Goal: Transaction & Acquisition: Subscribe to service/newsletter

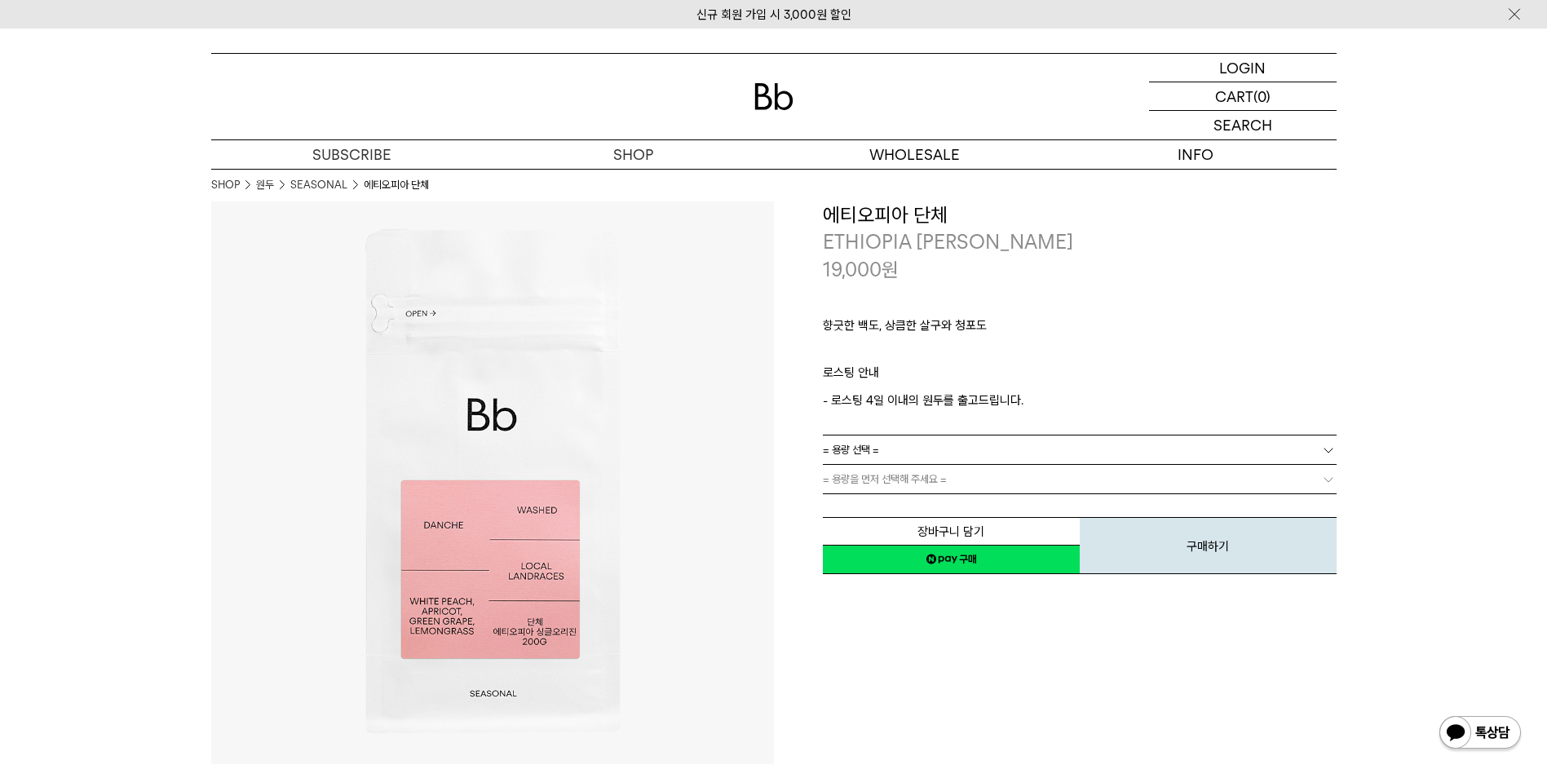
click at [1080, 415] on div "향긋한 백도, 상큼한 살구와 청포도 ㅤ 로스팅 안내 - 로스팅 4일 이내의 원두를 출고드립니다." at bounding box center [1080, 359] width 514 height 152
click at [1060, 446] on link "= 용량 선택 =" at bounding box center [1080, 449] width 514 height 29
click at [857, 477] on li "200g" at bounding box center [1087, 479] width 497 height 29
click at [1183, 556] on button "구매하기" at bounding box center [1208, 545] width 257 height 57
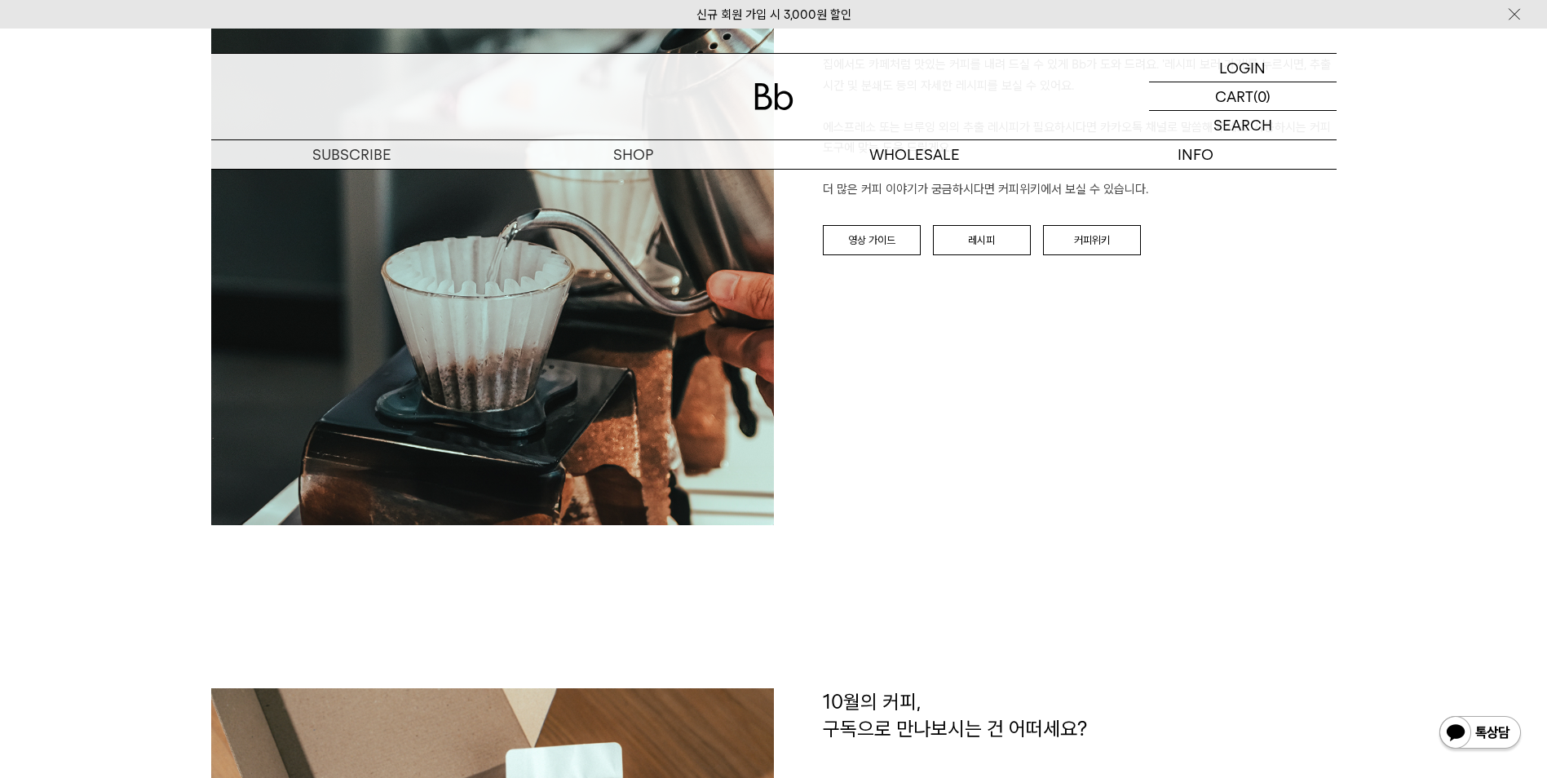
scroll to position [2283, 0]
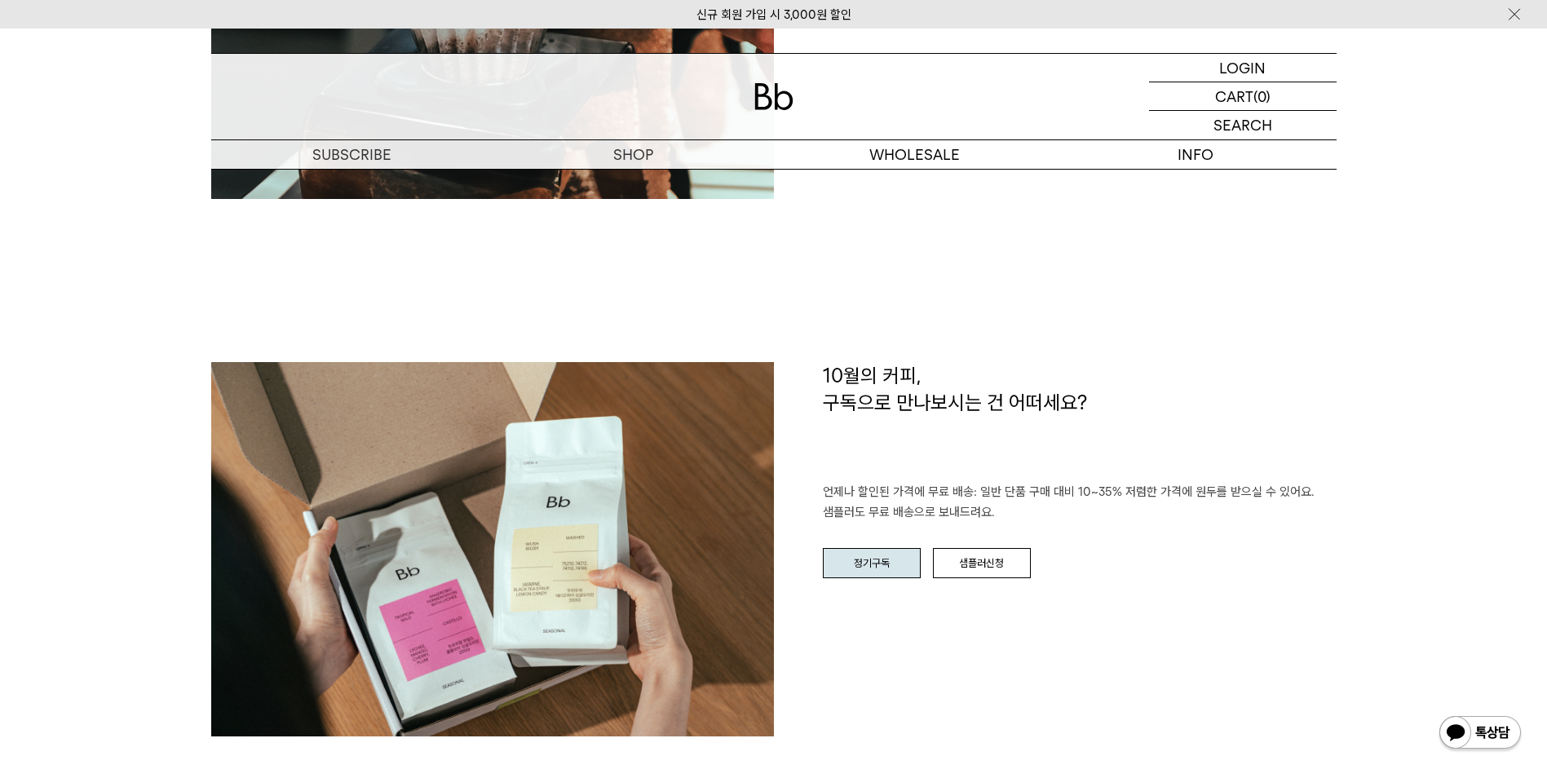
click at [895, 565] on link "정기구독" at bounding box center [872, 563] width 98 height 31
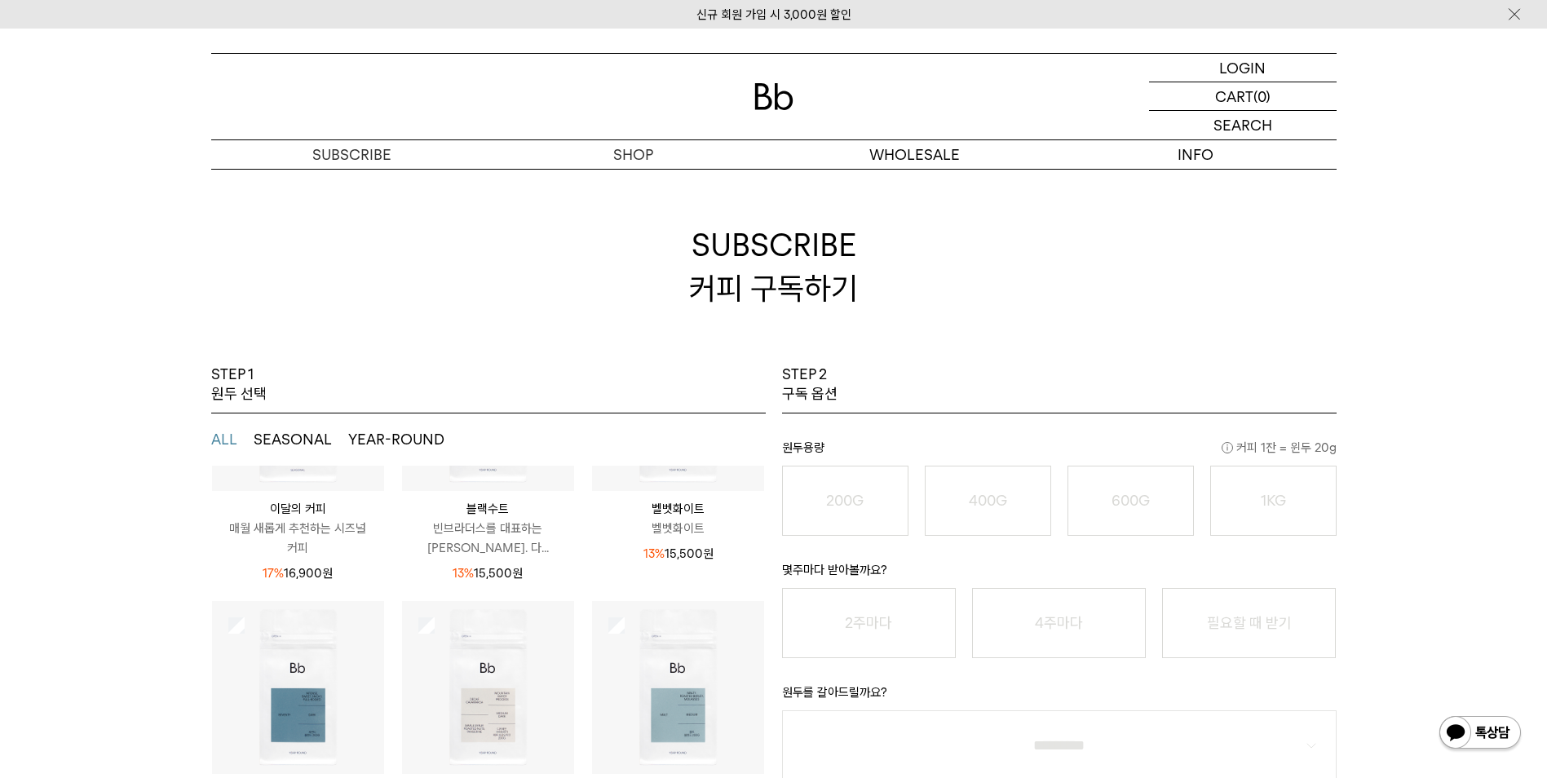
scroll to position [214, 0]
click at [292, 435] on button "SEASONAL" at bounding box center [293, 440] width 78 height 20
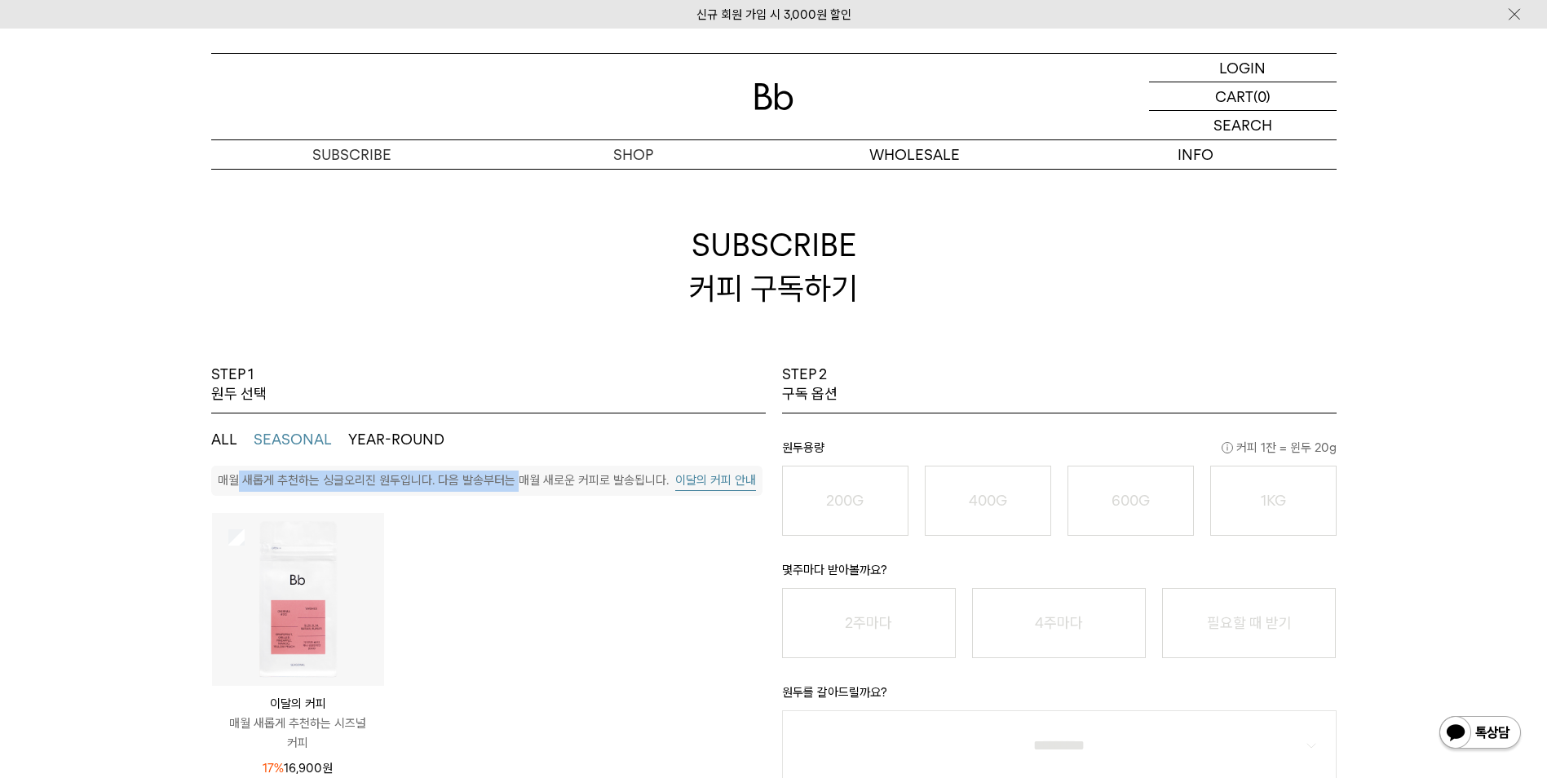
drag, startPoint x: 238, startPoint y: 479, endPoint x: 516, endPoint y: 485, distance: 278.1
click at [516, 485] on p "매월 새롭게 추천하는 싱글오리진 원두입니다. 다음 발송부터는 매월 새로운 커피로 발송됩니다." at bounding box center [443, 480] width 451 height 15
click at [717, 474] on button "이달의 커피 안내" at bounding box center [715, 480] width 81 height 20
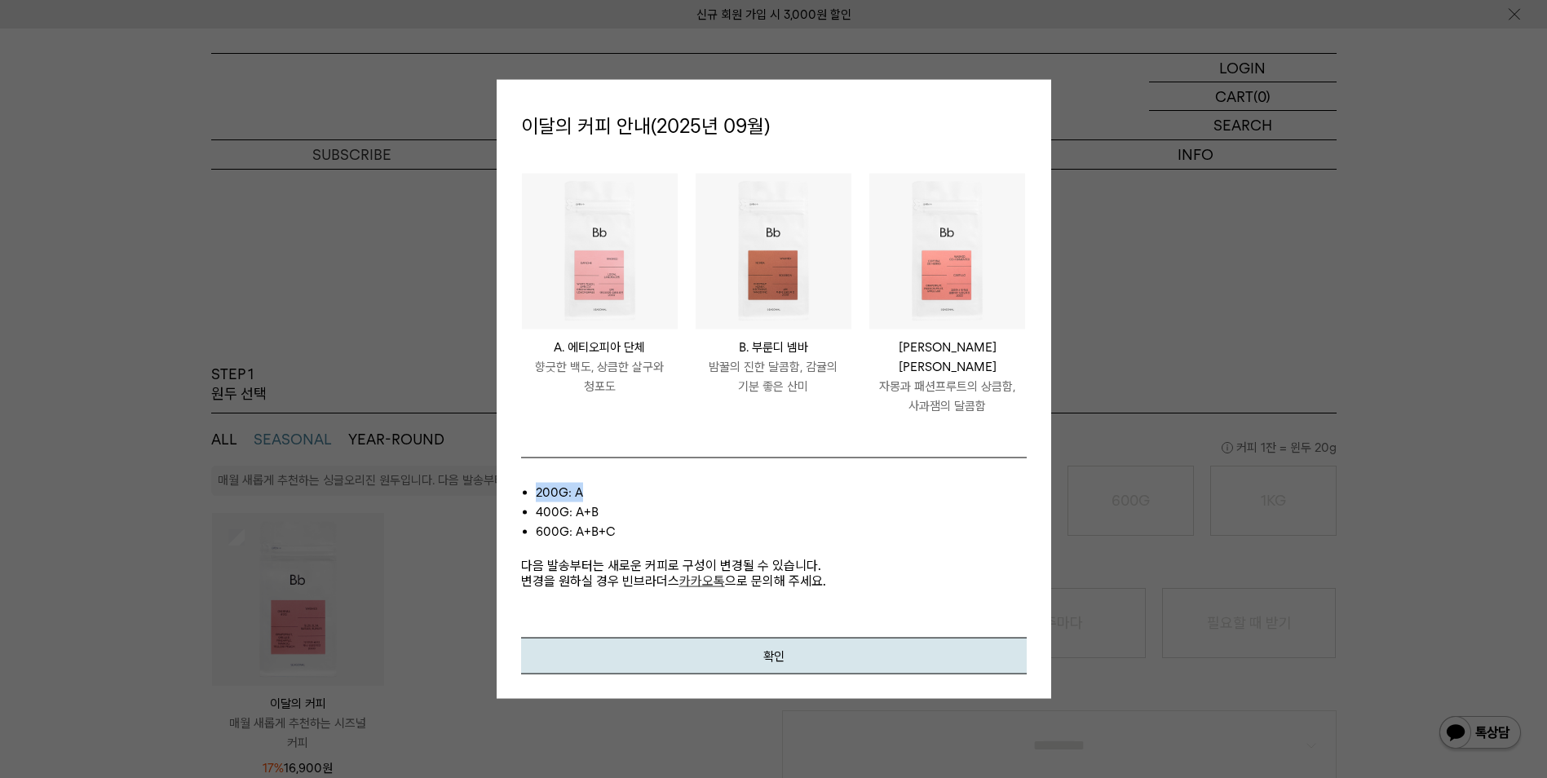
drag, startPoint x: 535, startPoint y: 482, endPoint x: 627, endPoint y: 482, distance: 92.1
click at [627, 482] on li "200g: A" at bounding box center [781, 492] width 491 height 20
click at [786, 643] on button "확인" at bounding box center [774, 655] width 506 height 37
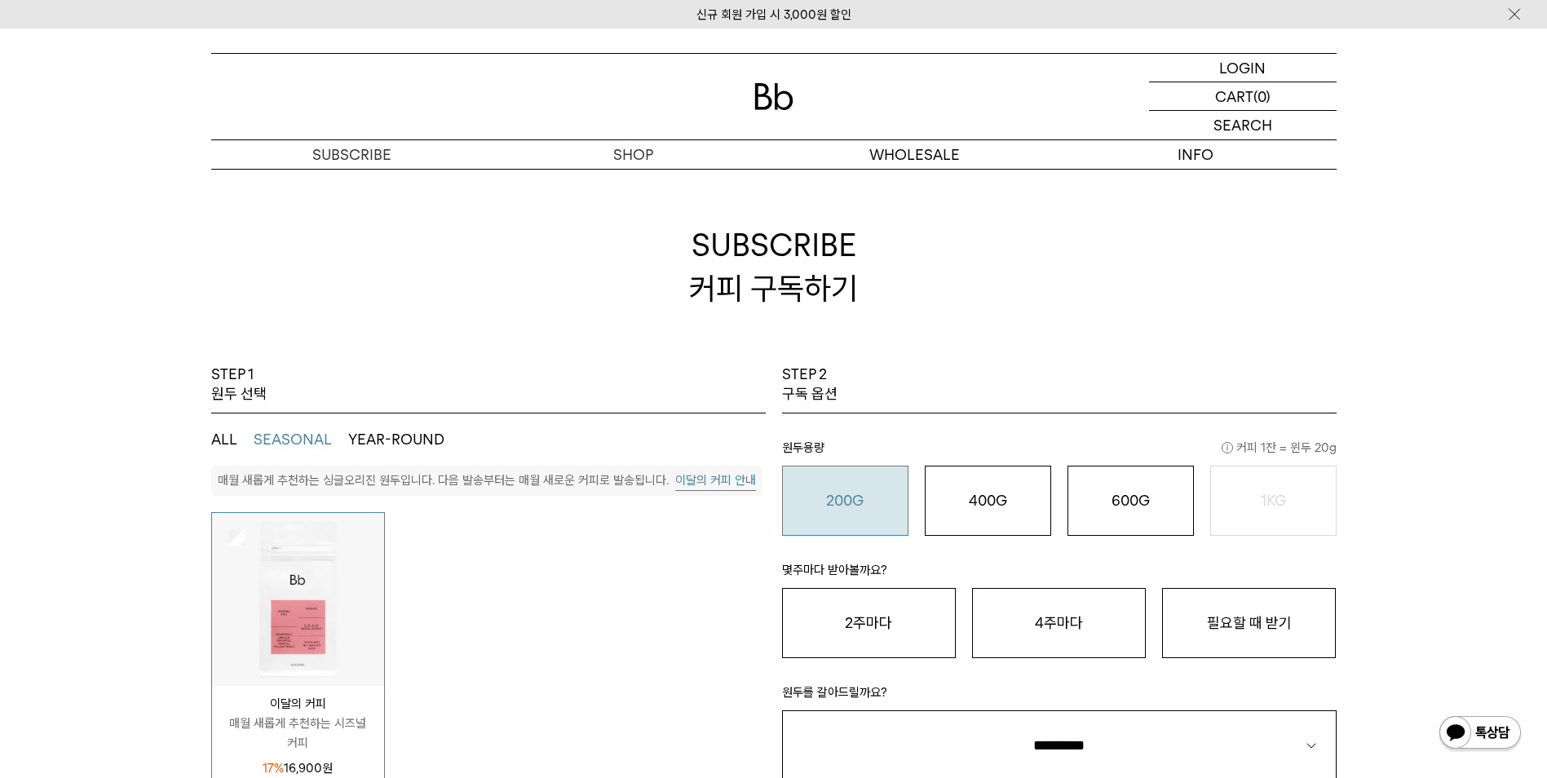
click at [846, 514] on button "200G 16,900 원" at bounding box center [845, 501] width 126 height 70
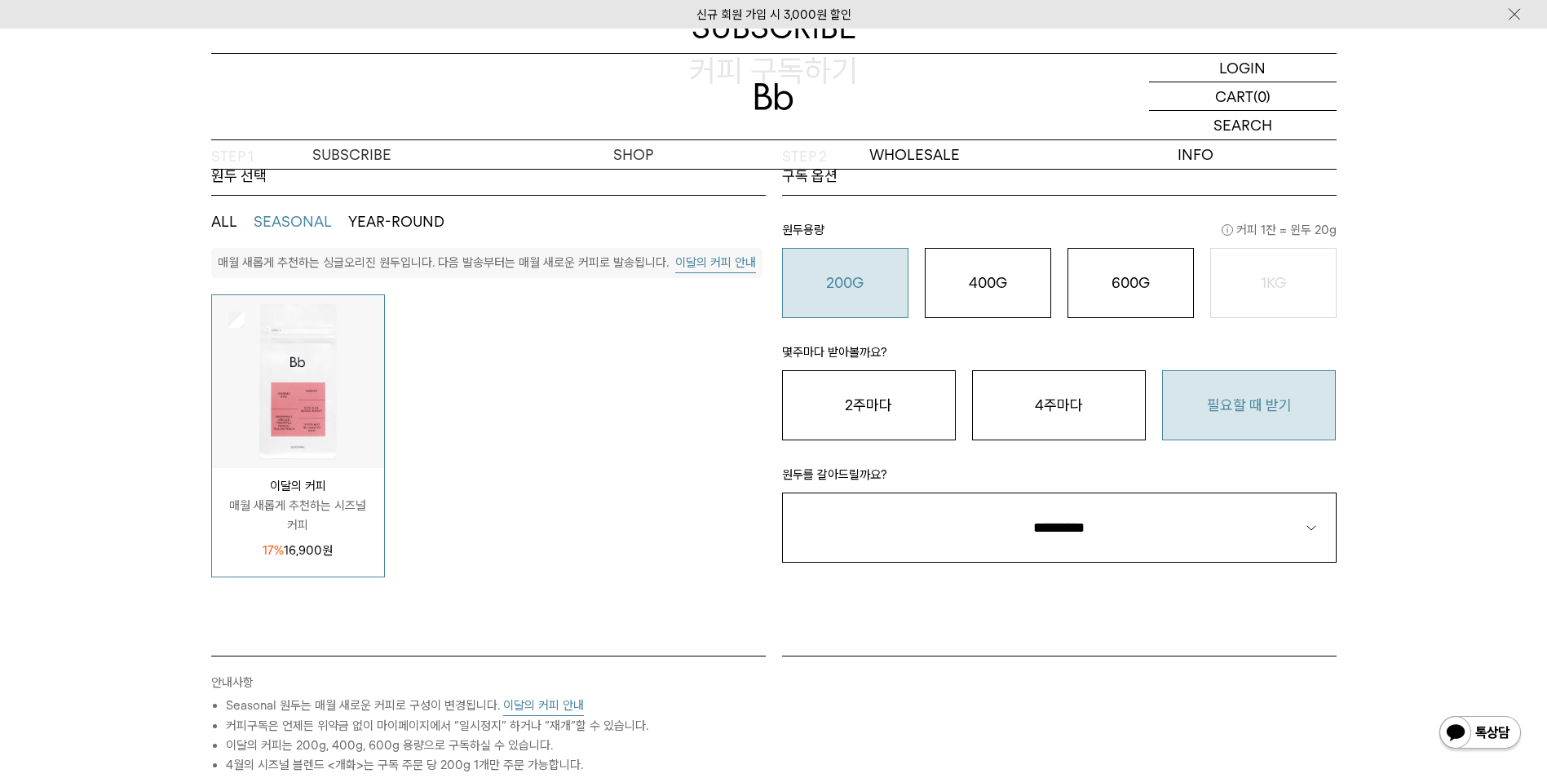
click at [1324, 409] on button "필요할 때 받기" at bounding box center [1249, 405] width 174 height 70
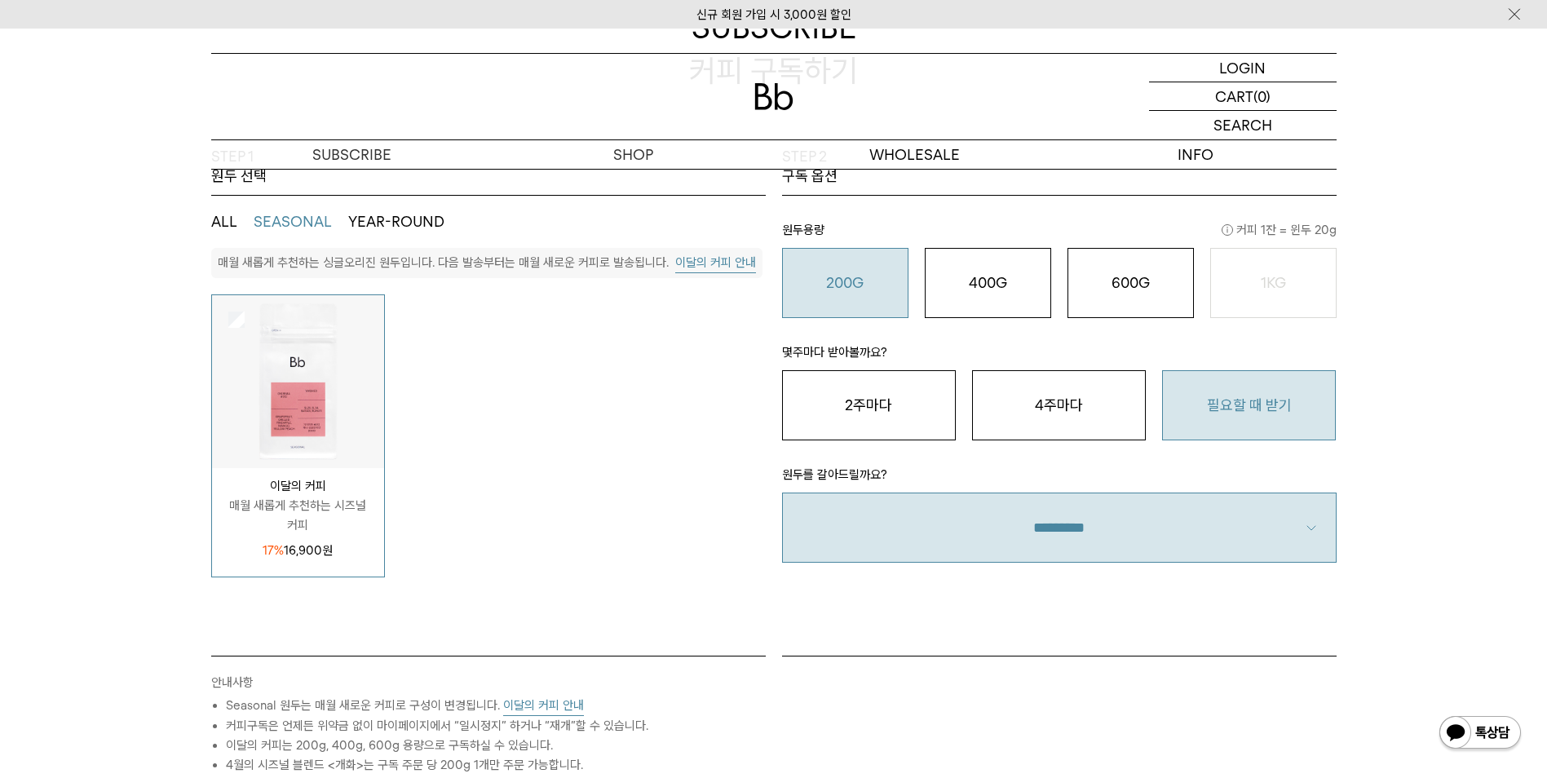
click at [1187, 538] on select "**********" at bounding box center [1059, 527] width 554 height 70
select select "**"
click at [782, 492] on select "**********" at bounding box center [1059, 527] width 554 height 70
click at [1194, 625] on div "STEP 2 구독 옵션 원두용량 커피 1잔 = 윈두 20g 200G 16,900 원 400G 31,000 원 600G 43,000 원 1KG …" at bounding box center [1059, 401] width 571 height 509
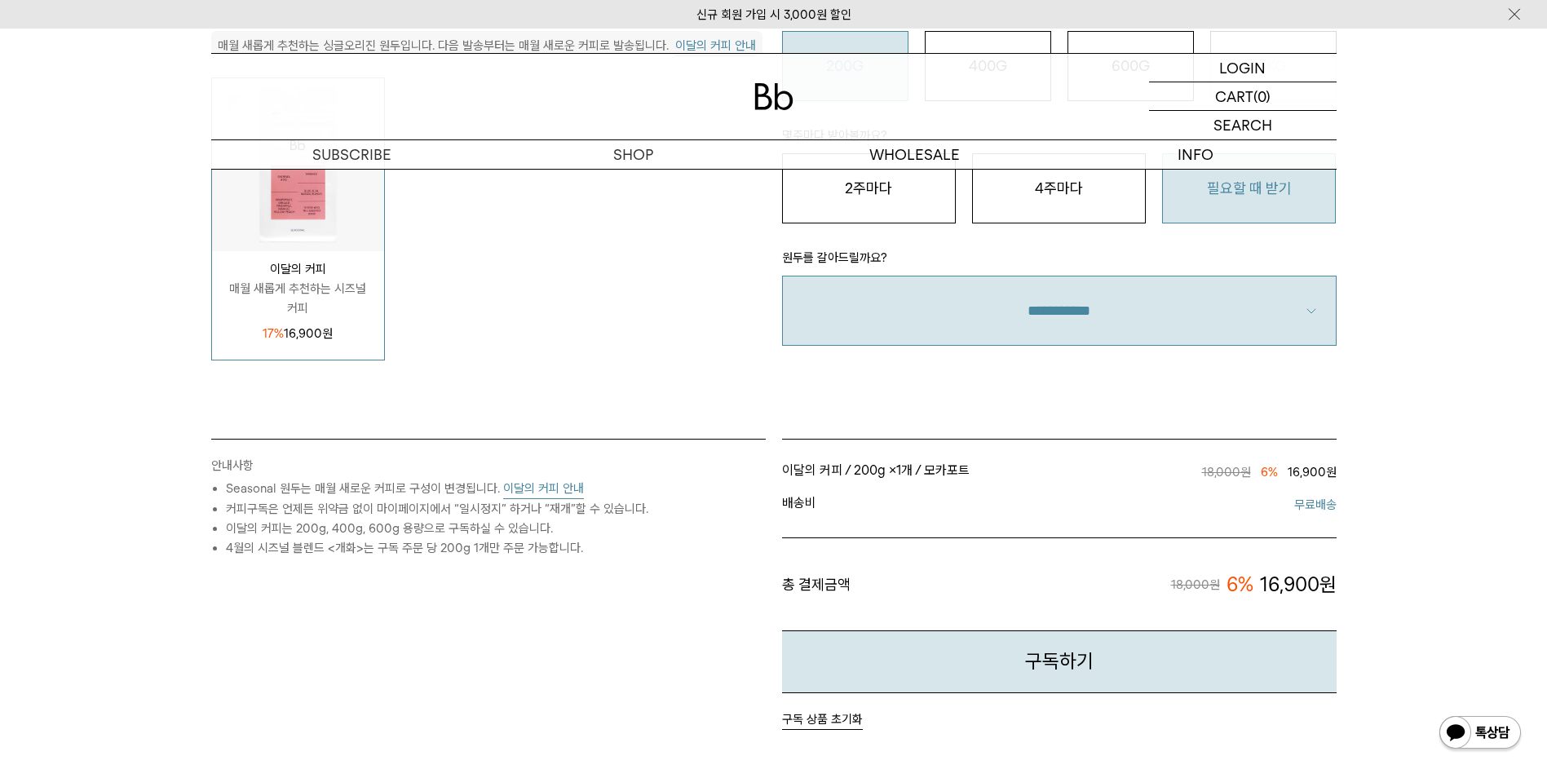
scroll to position [544, 0]
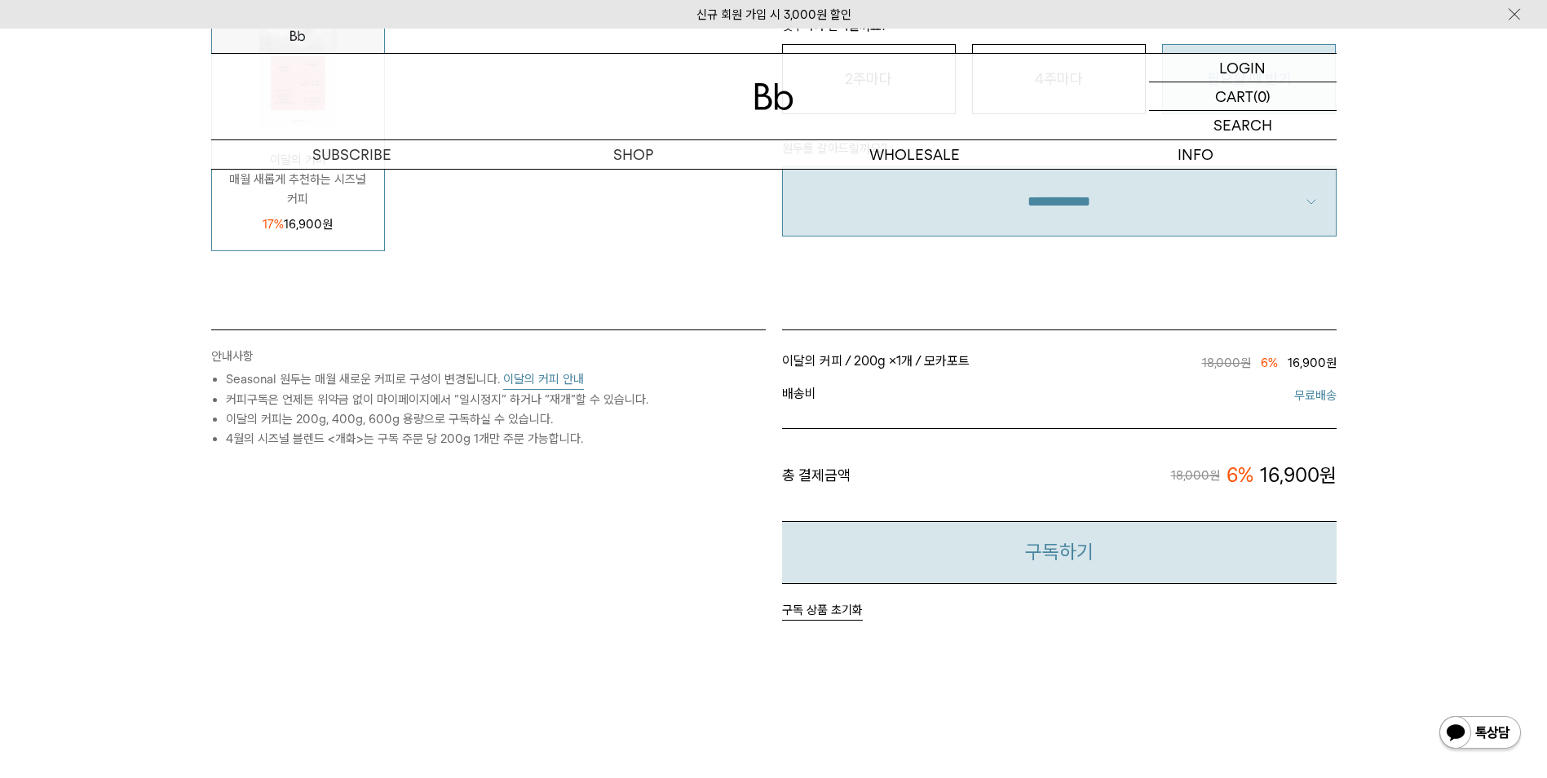
click at [982, 544] on button "구독하기" at bounding box center [1059, 552] width 554 height 63
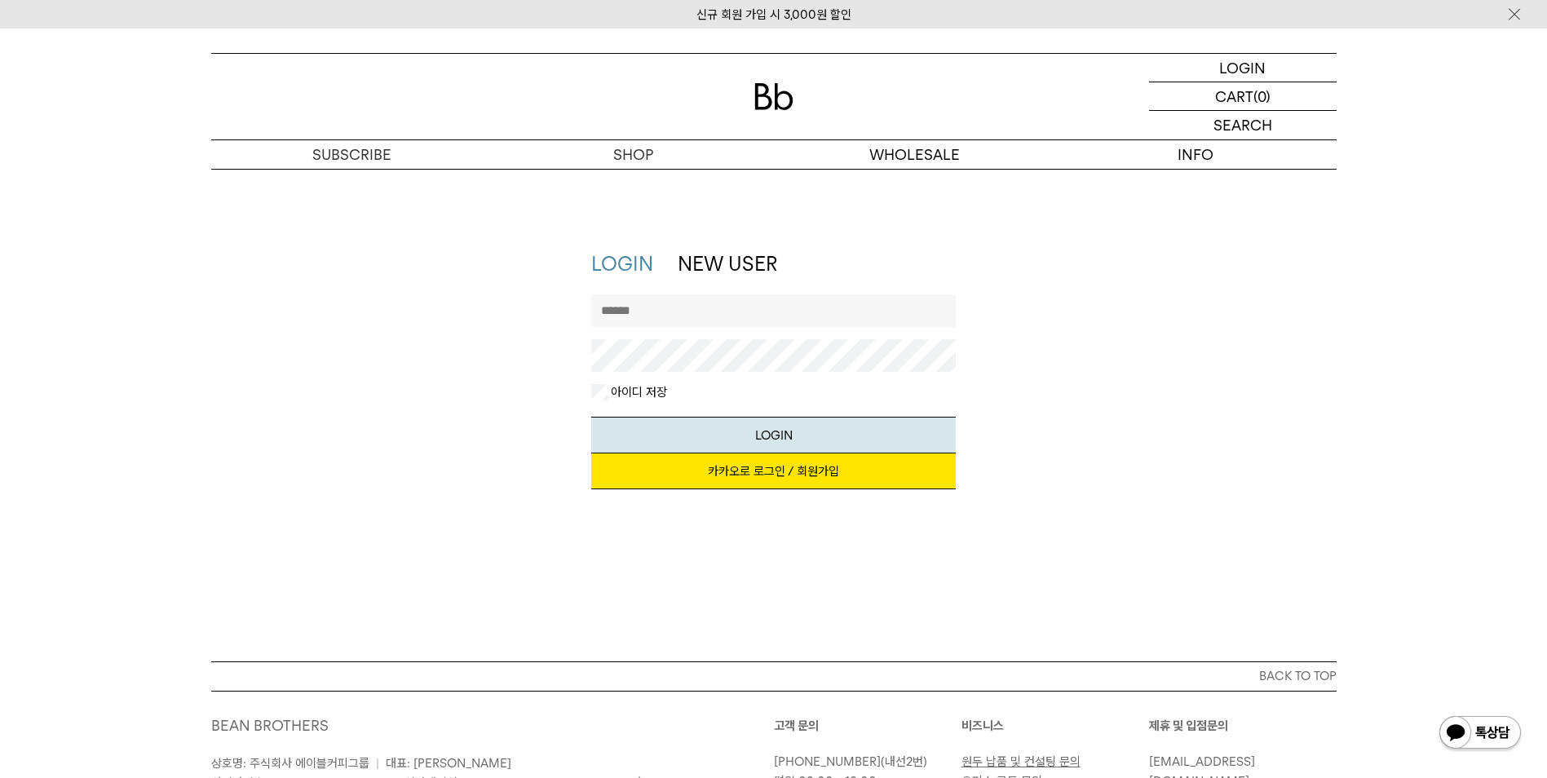
click at [777, 465] on link "카카오로 로그인 / 회원가입" at bounding box center [773, 471] width 364 height 36
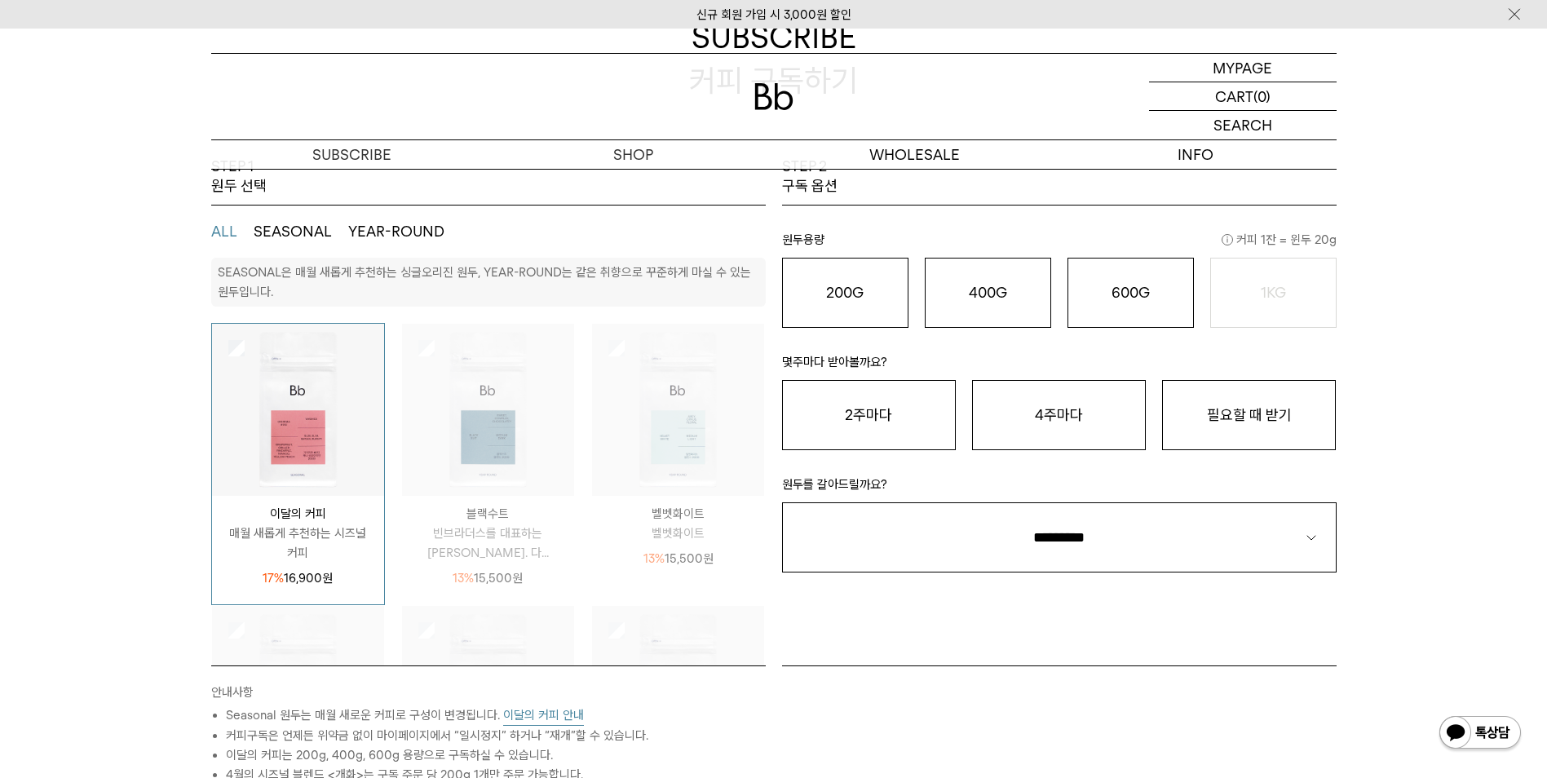
scroll to position [218, 0]
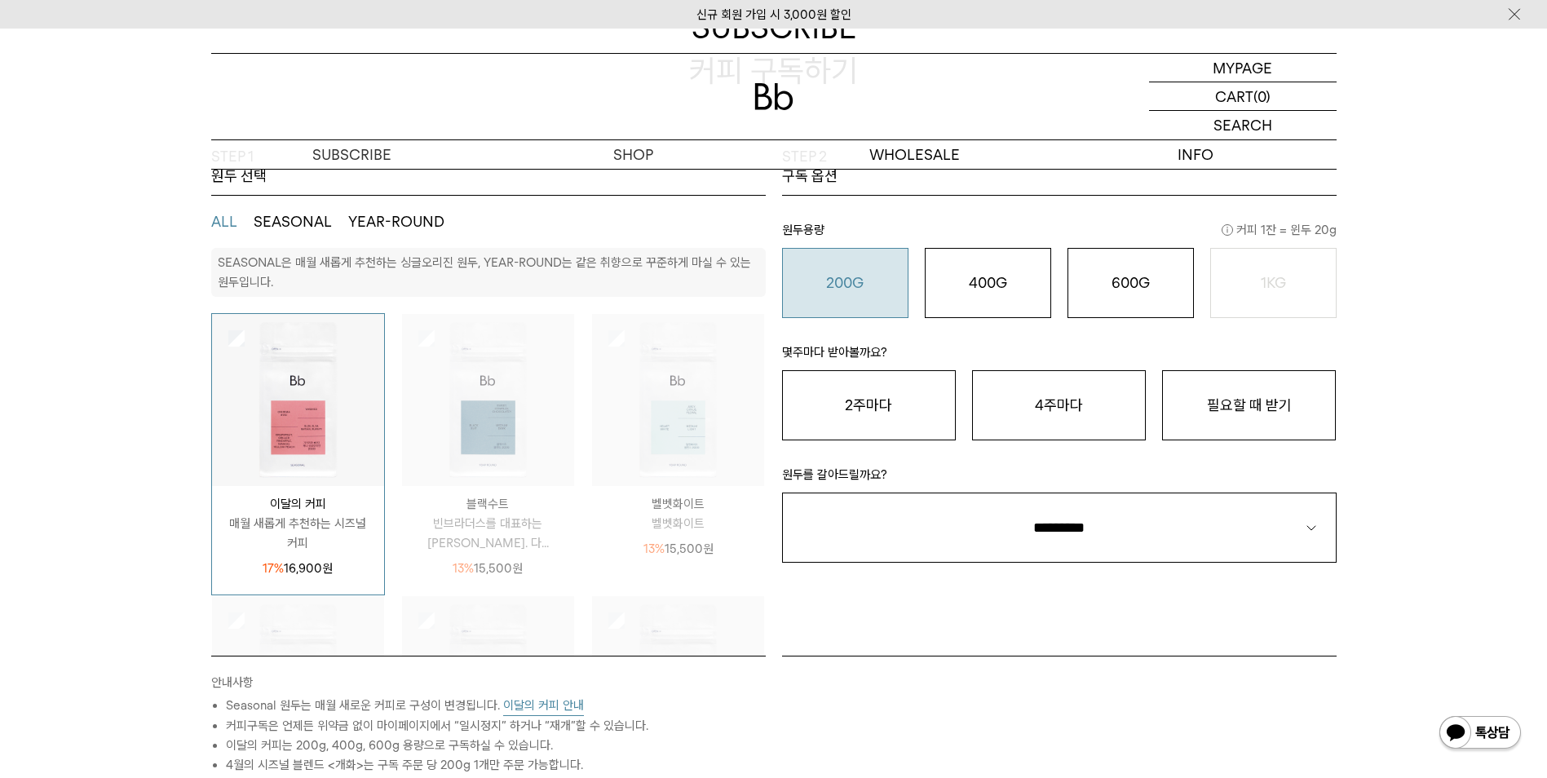
click at [855, 283] on o "200G" at bounding box center [845, 282] width 38 height 17
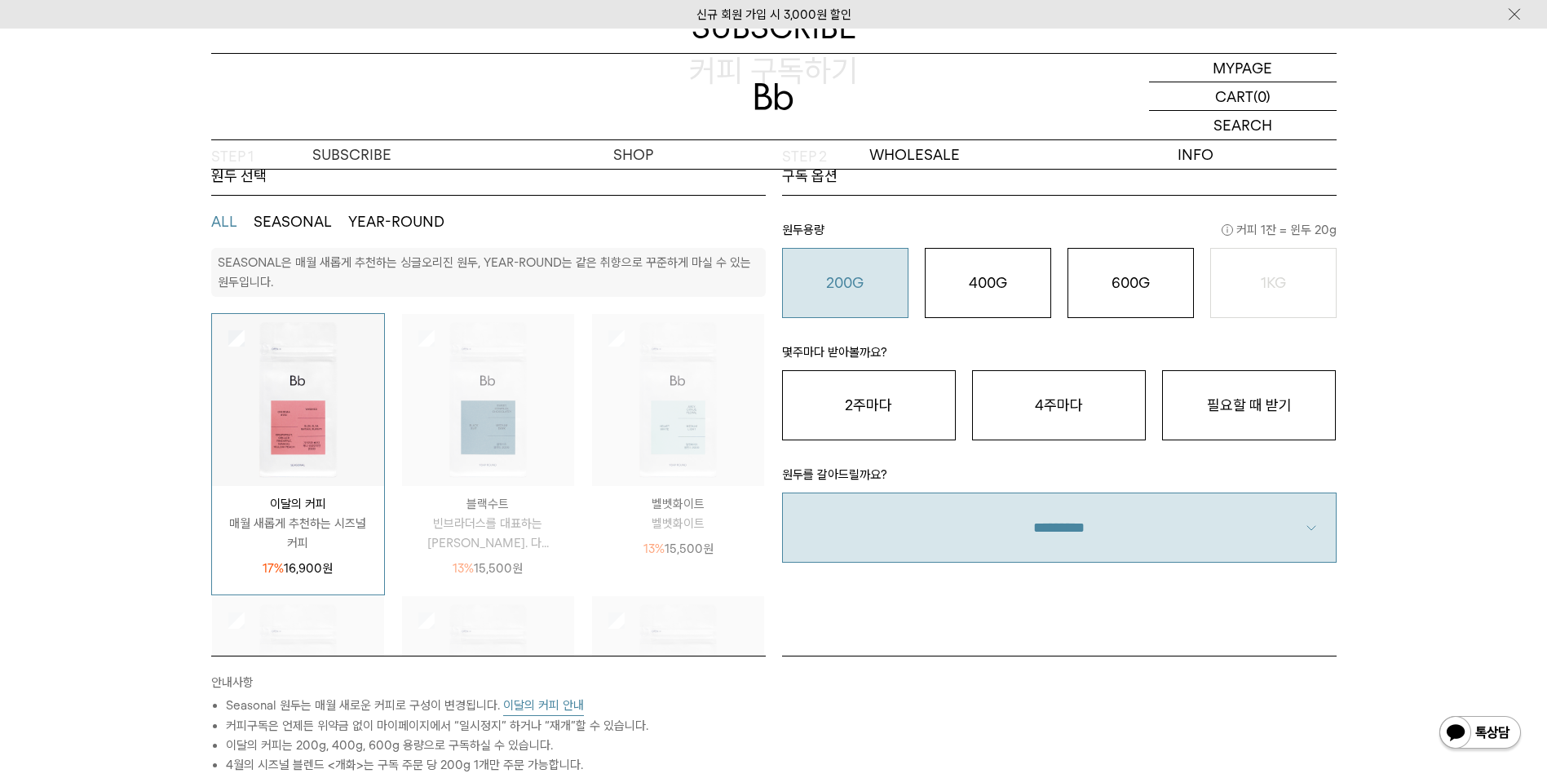
click at [1295, 527] on select "**********" at bounding box center [1059, 527] width 554 height 70
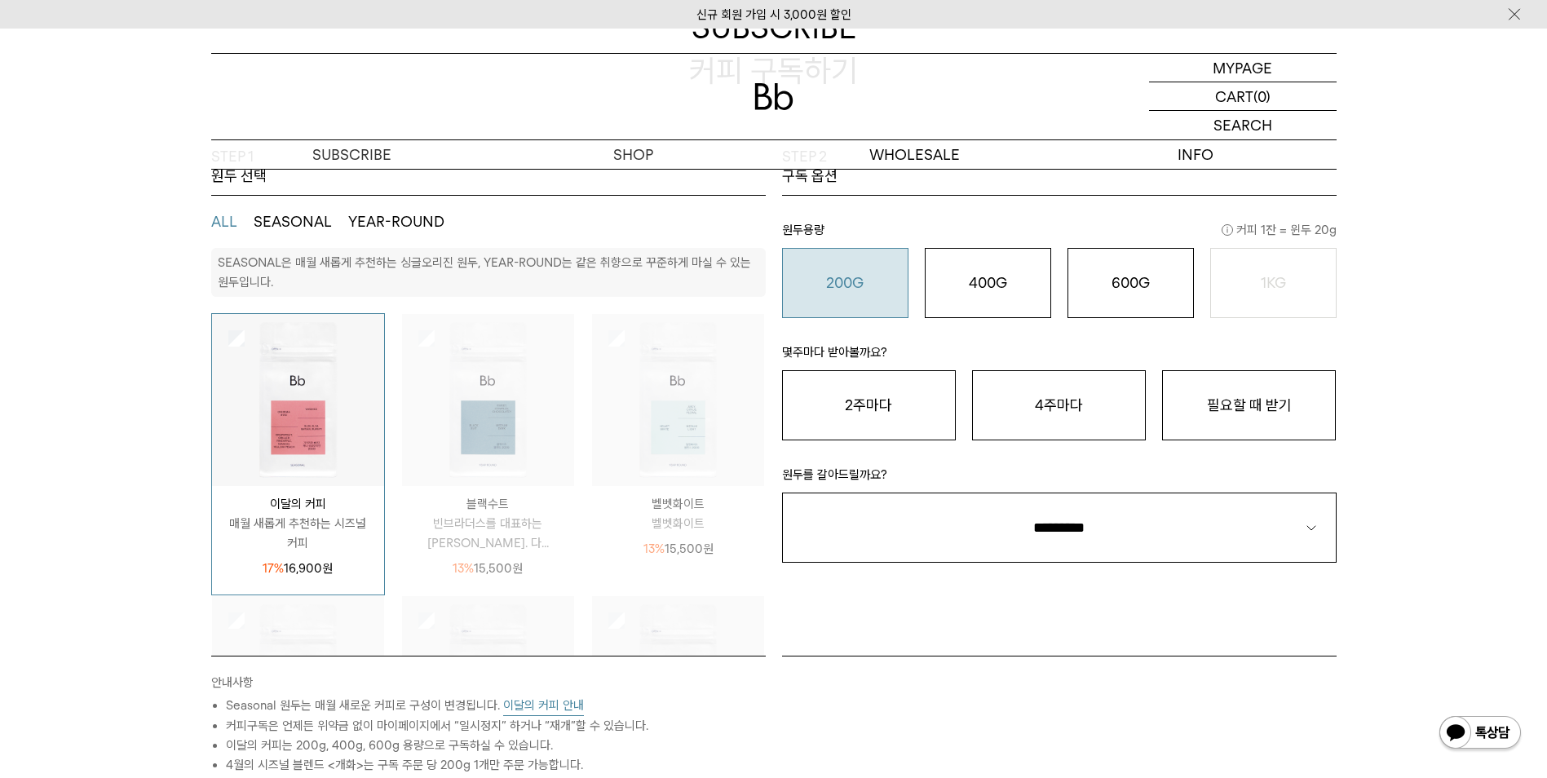
select select "**"
click at [782, 492] on select "**********" at bounding box center [1059, 527] width 554 height 70
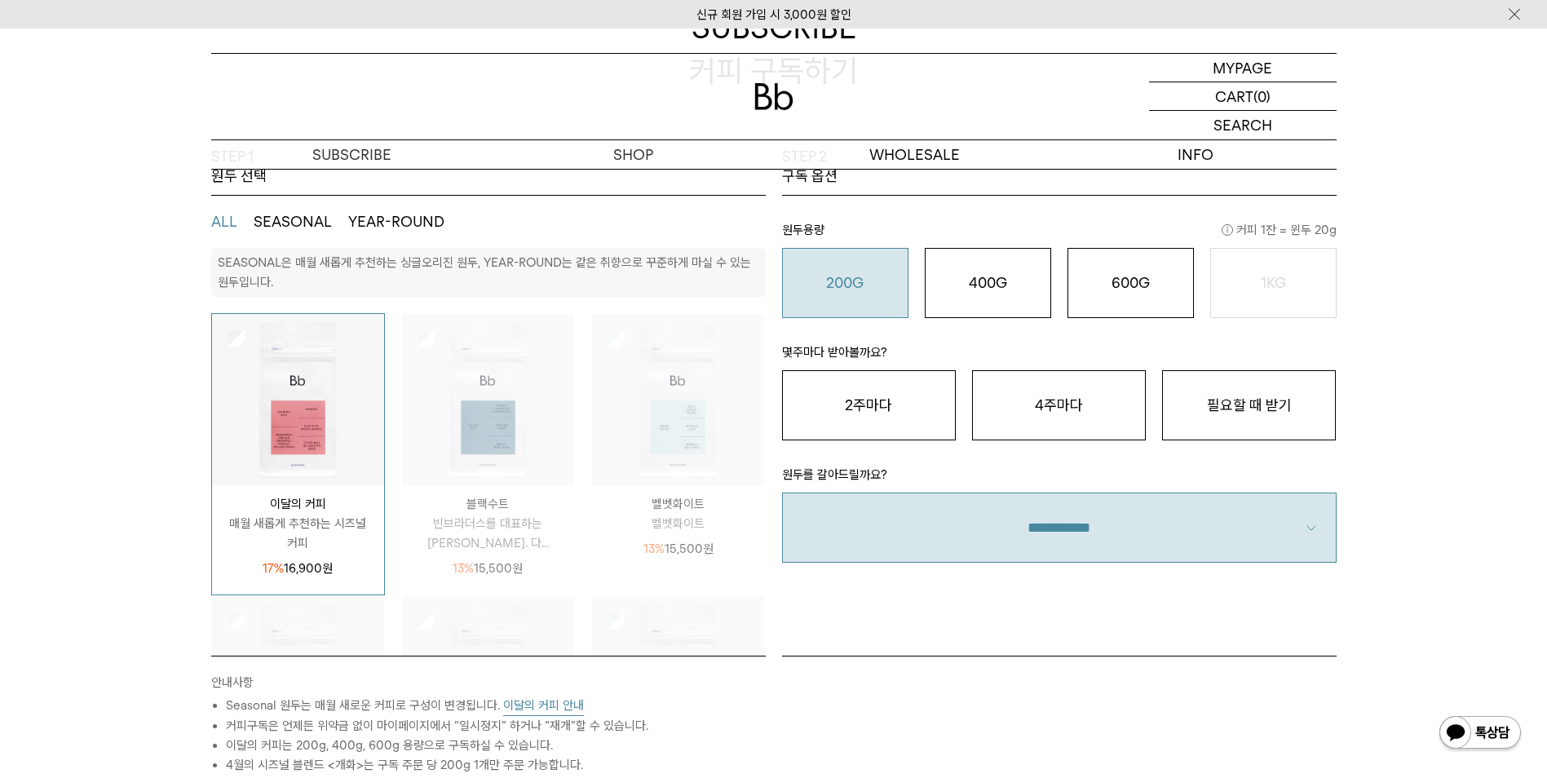
click at [1458, 598] on div "STEP 1 원두 선택 ALL SEASONAL YEAR-ROUND SEASONAL은 매월 새롭게 추천하는 싱글오리진 원두, YEAR-ROUND…" at bounding box center [773, 542] width 1547 height 791
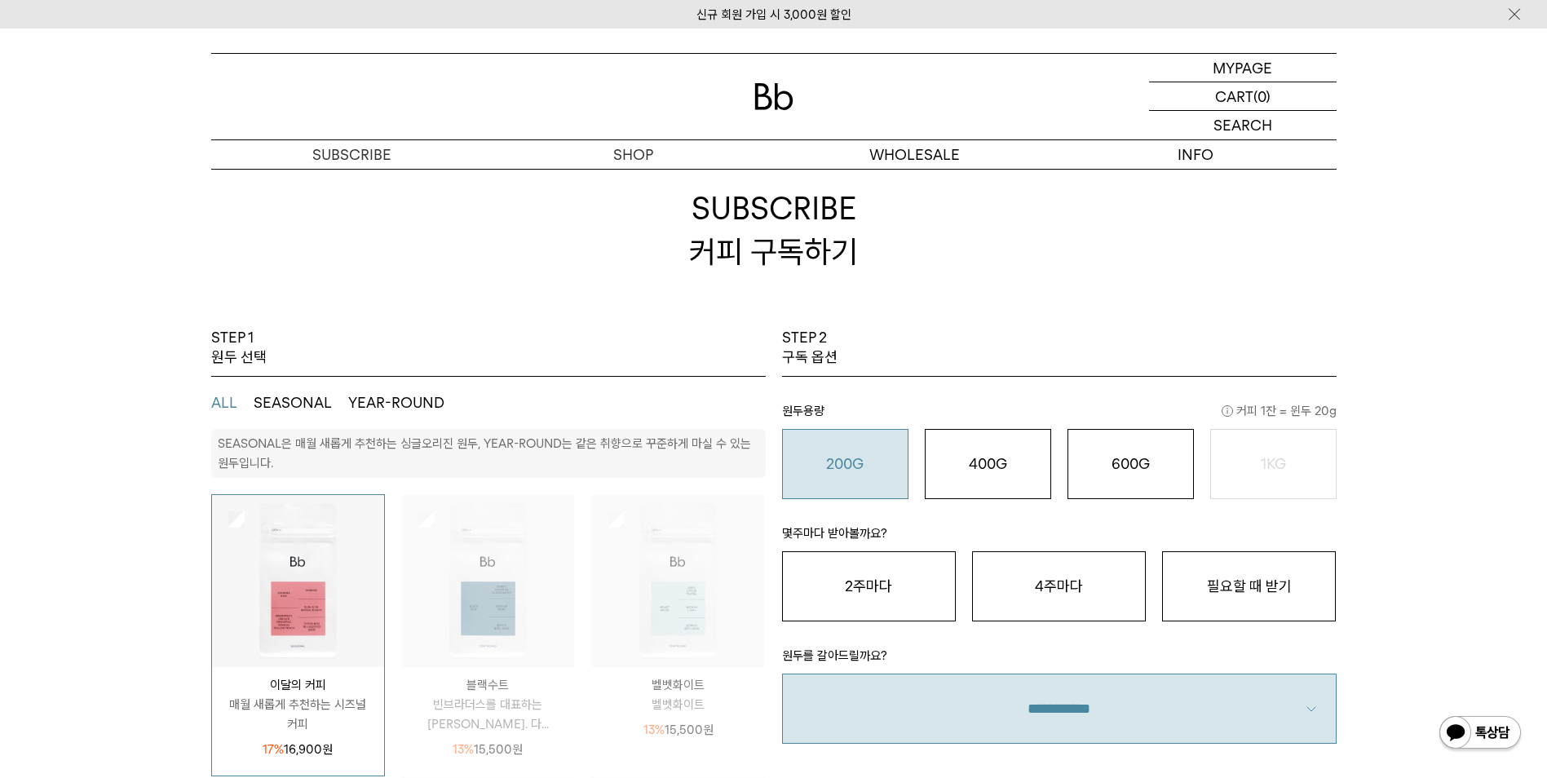
scroll to position [0, 0]
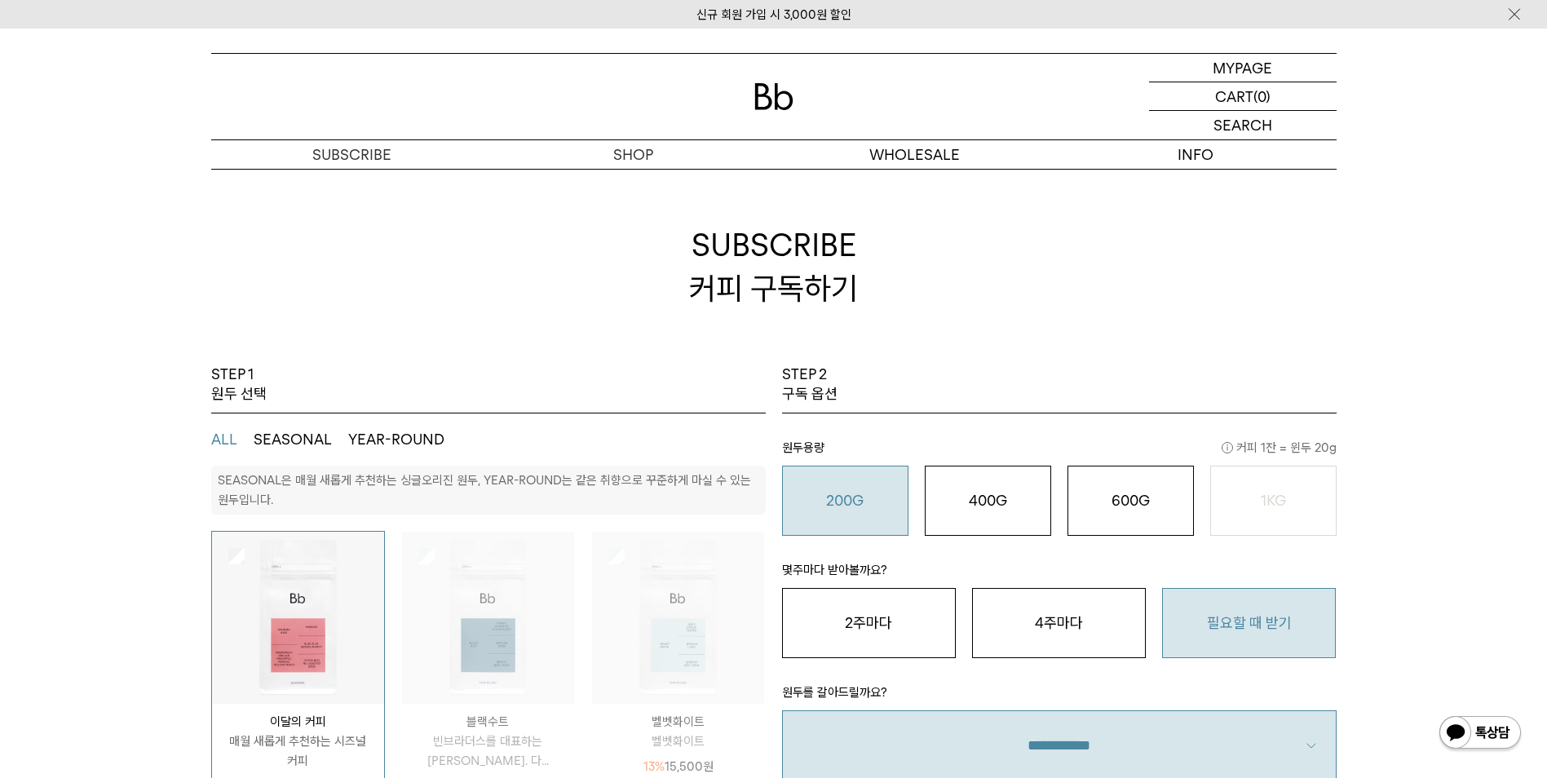
click at [1298, 621] on button "필요할 때 받기" at bounding box center [1249, 623] width 174 height 70
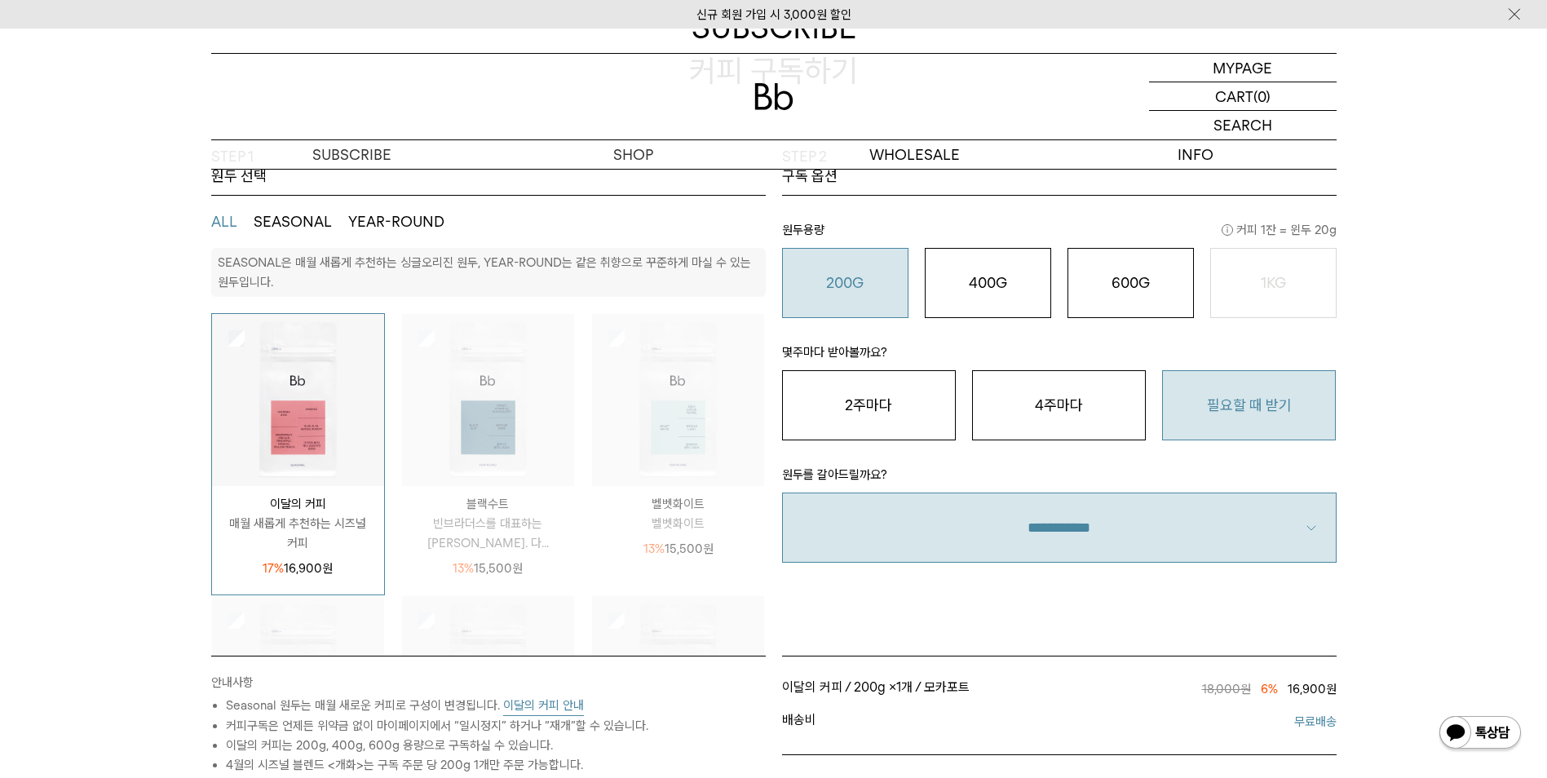
scroll to position [435, 0]
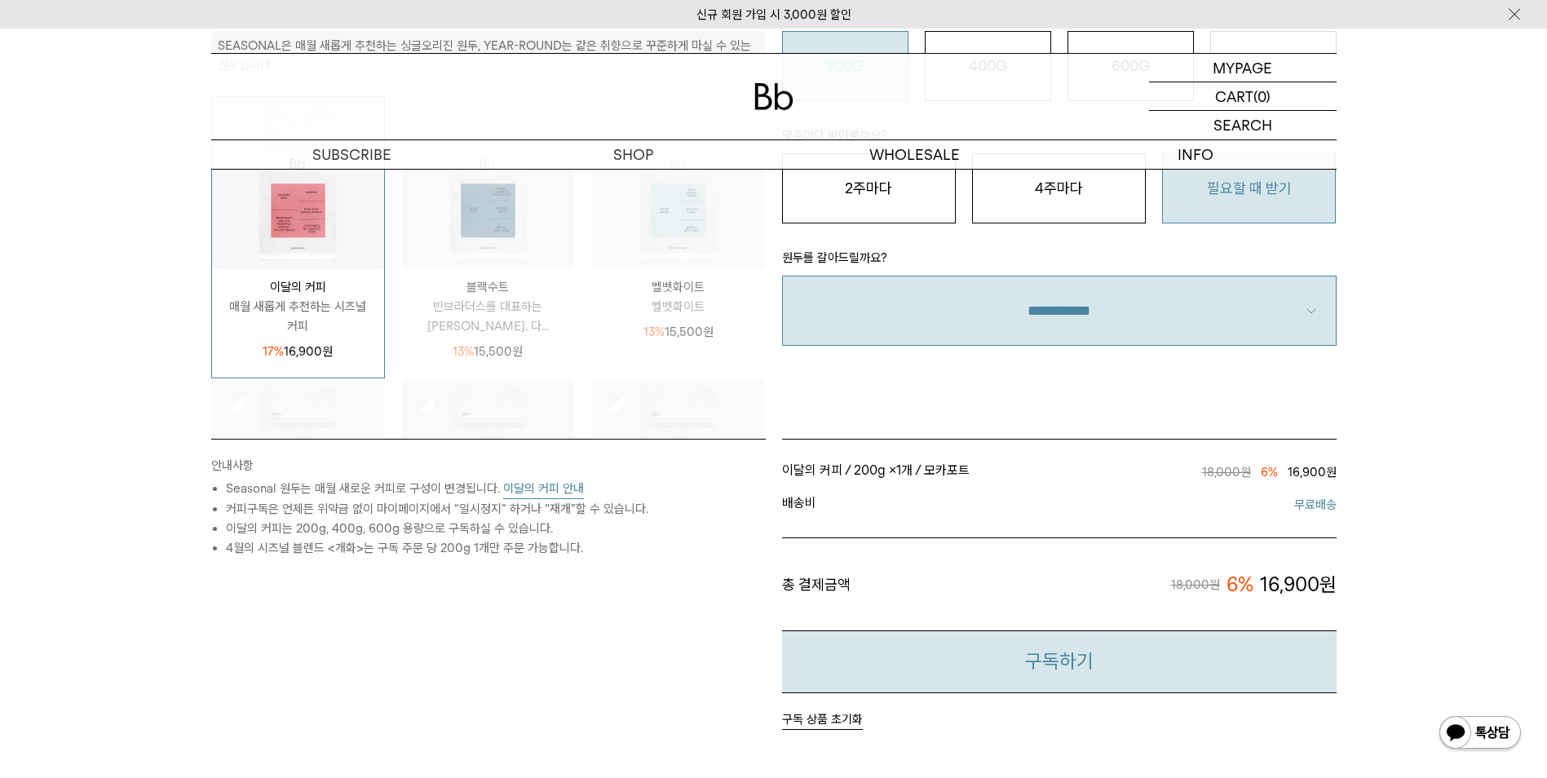
click at [1164, 662] on button "구독하기" at bounding box center [1059, 661] width 554 height 63
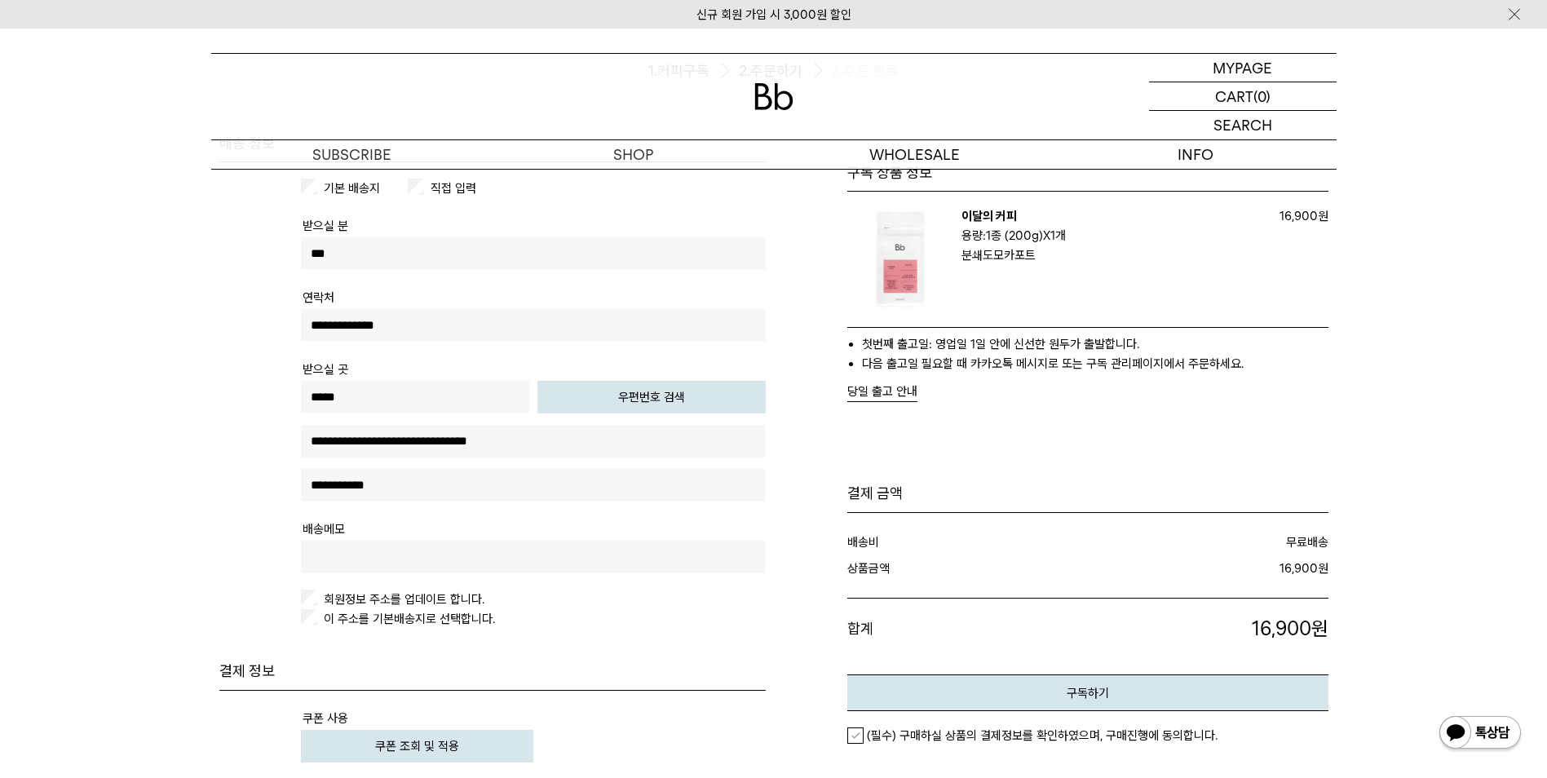
scroll to position [108, 0]
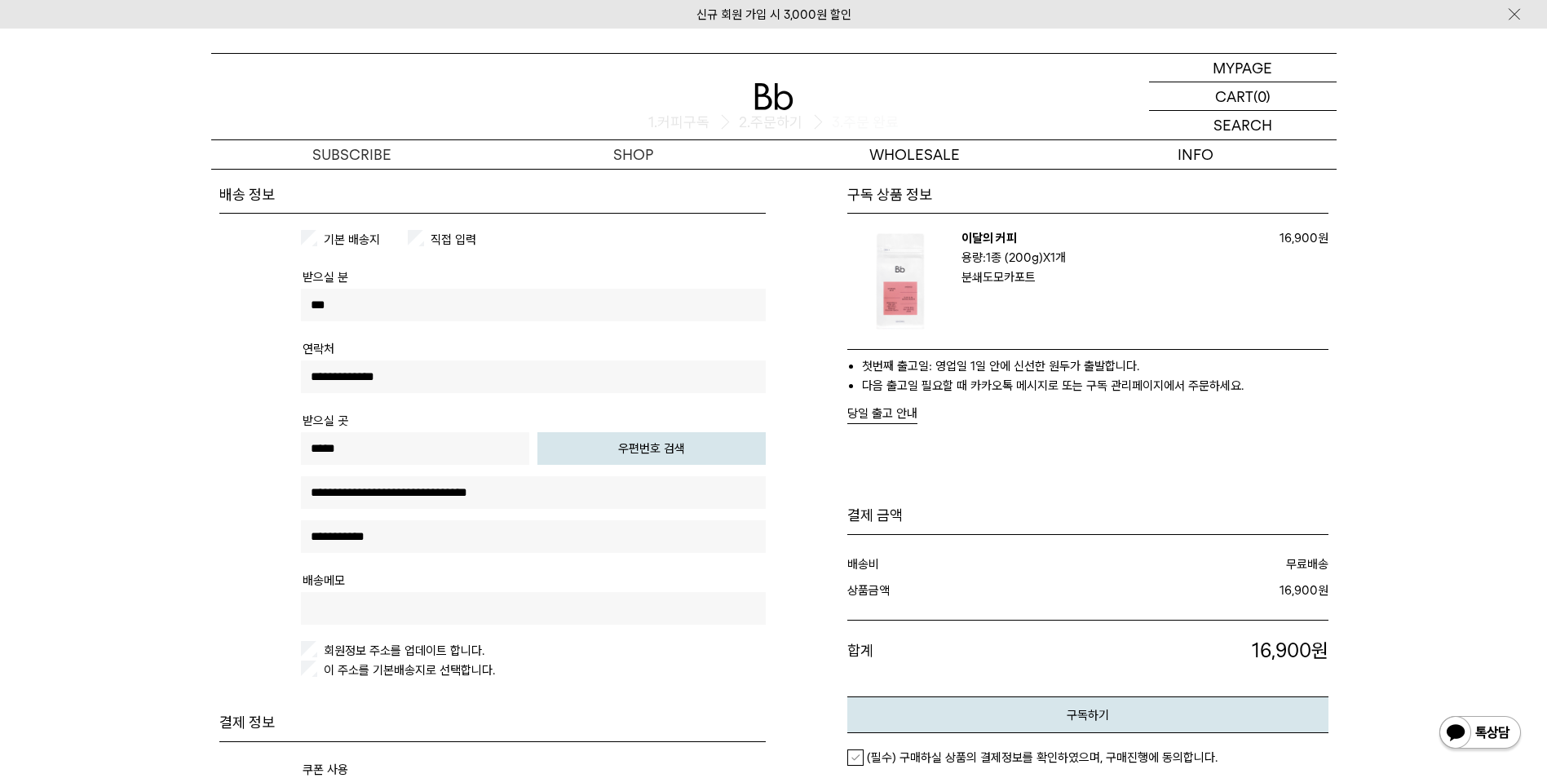
click at [682, 448] on button "우편번호 검색" at bounding box center [651, 448] width 228 height 33
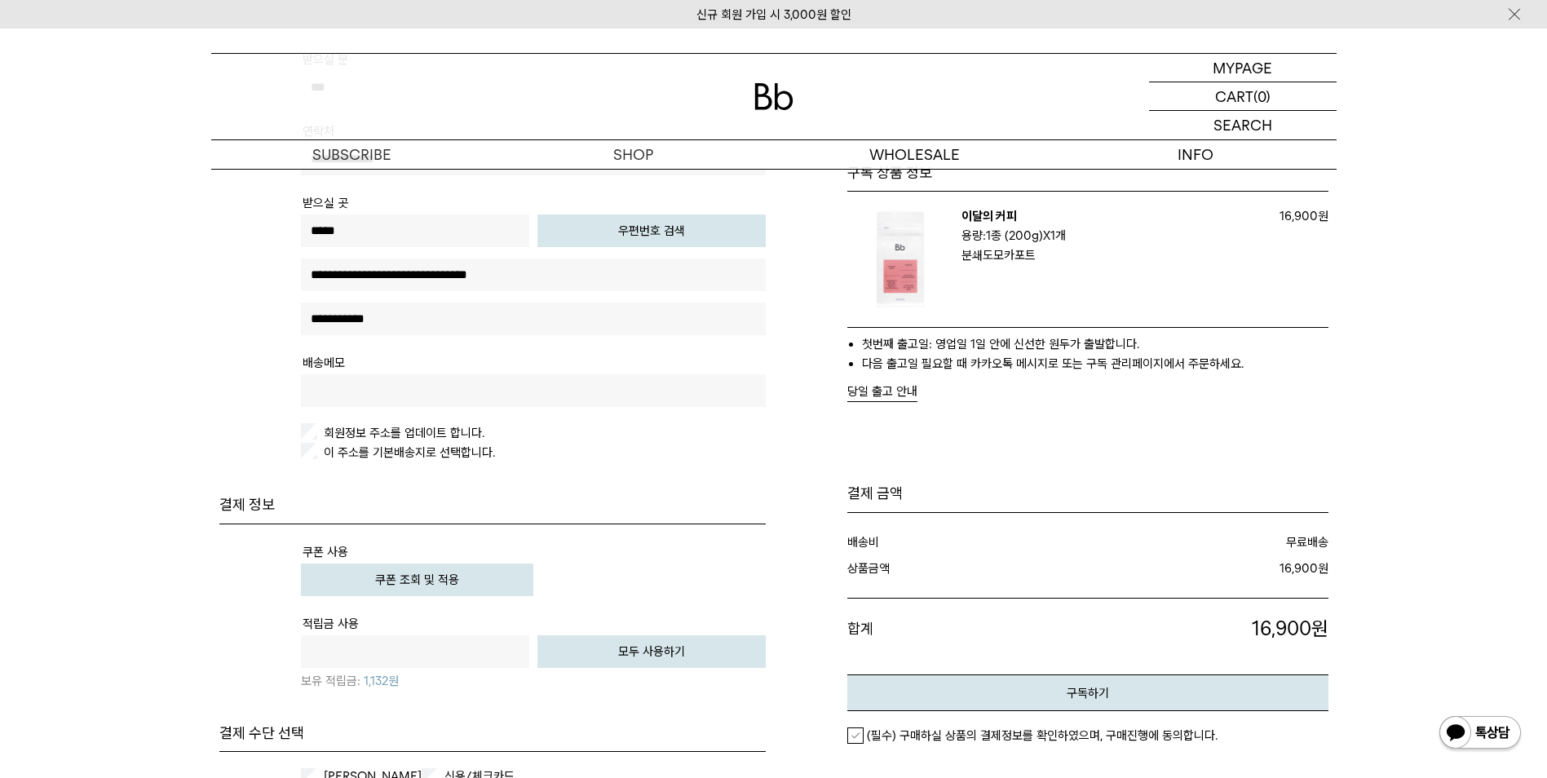
scroll to position [435, 0]
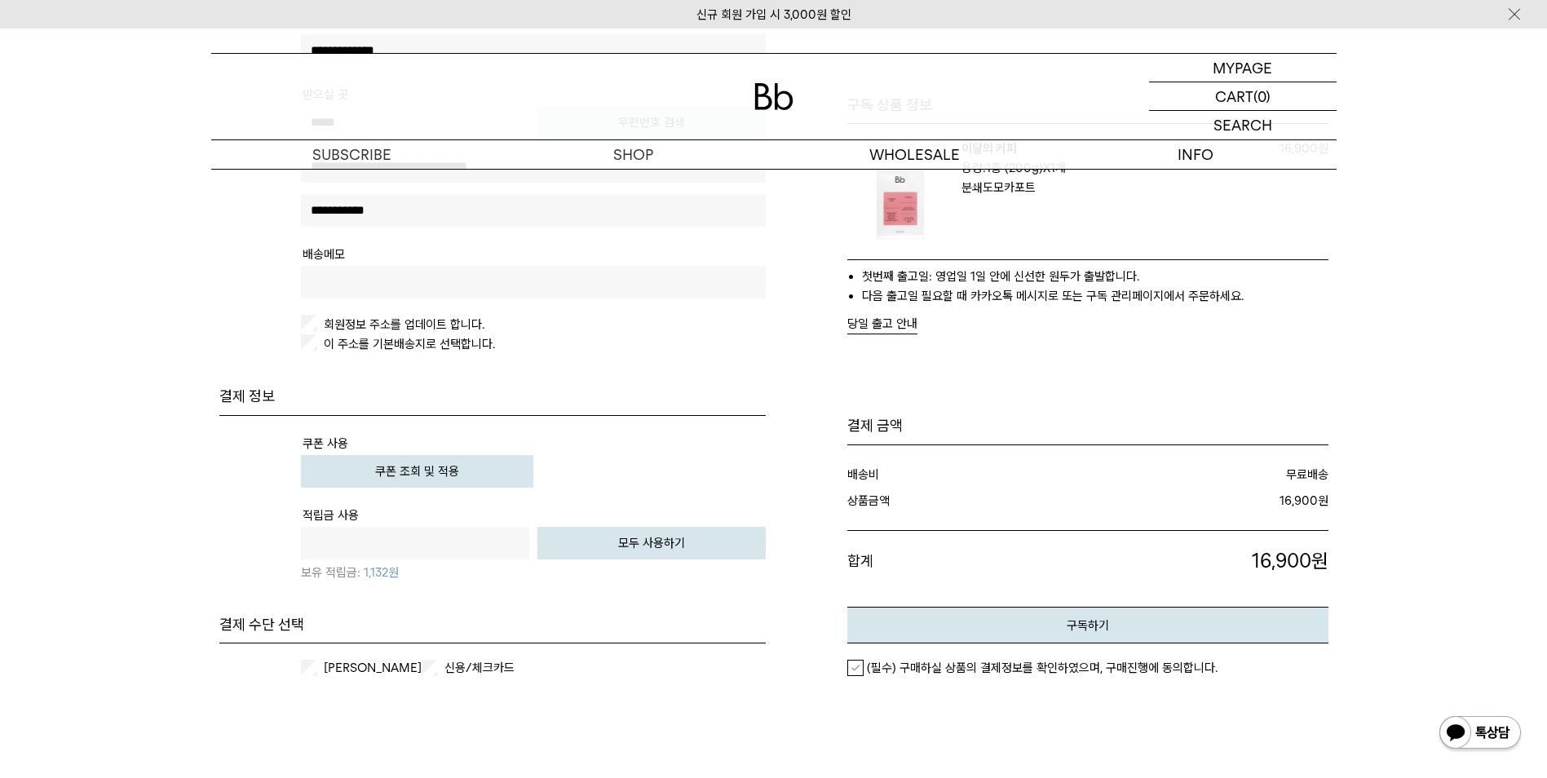
click at [686, 535] on button "모두 사용하기" at bounding box center [651, 543] width 228 height 33
type input "****"
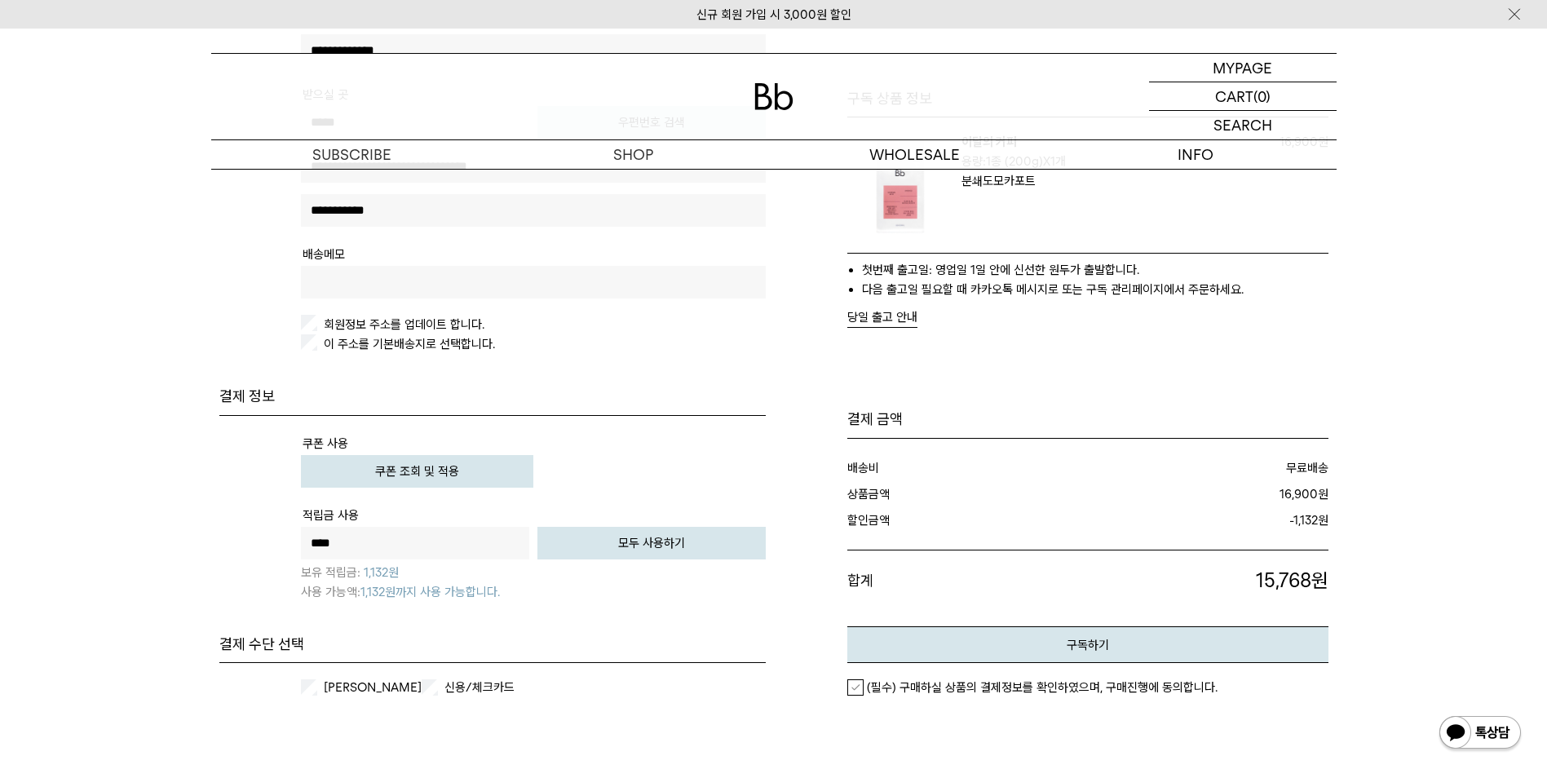
click at [855, 687] on label "(필수) 구매하실 상품의 결제정보를 확인하였으며, 구매진행에 동의합니다." at bounding box center [1032, 687] width 370 height 16
click at [1103, 639] on button "구독하기" at bounding box center [1087, 644] width 481 height 37
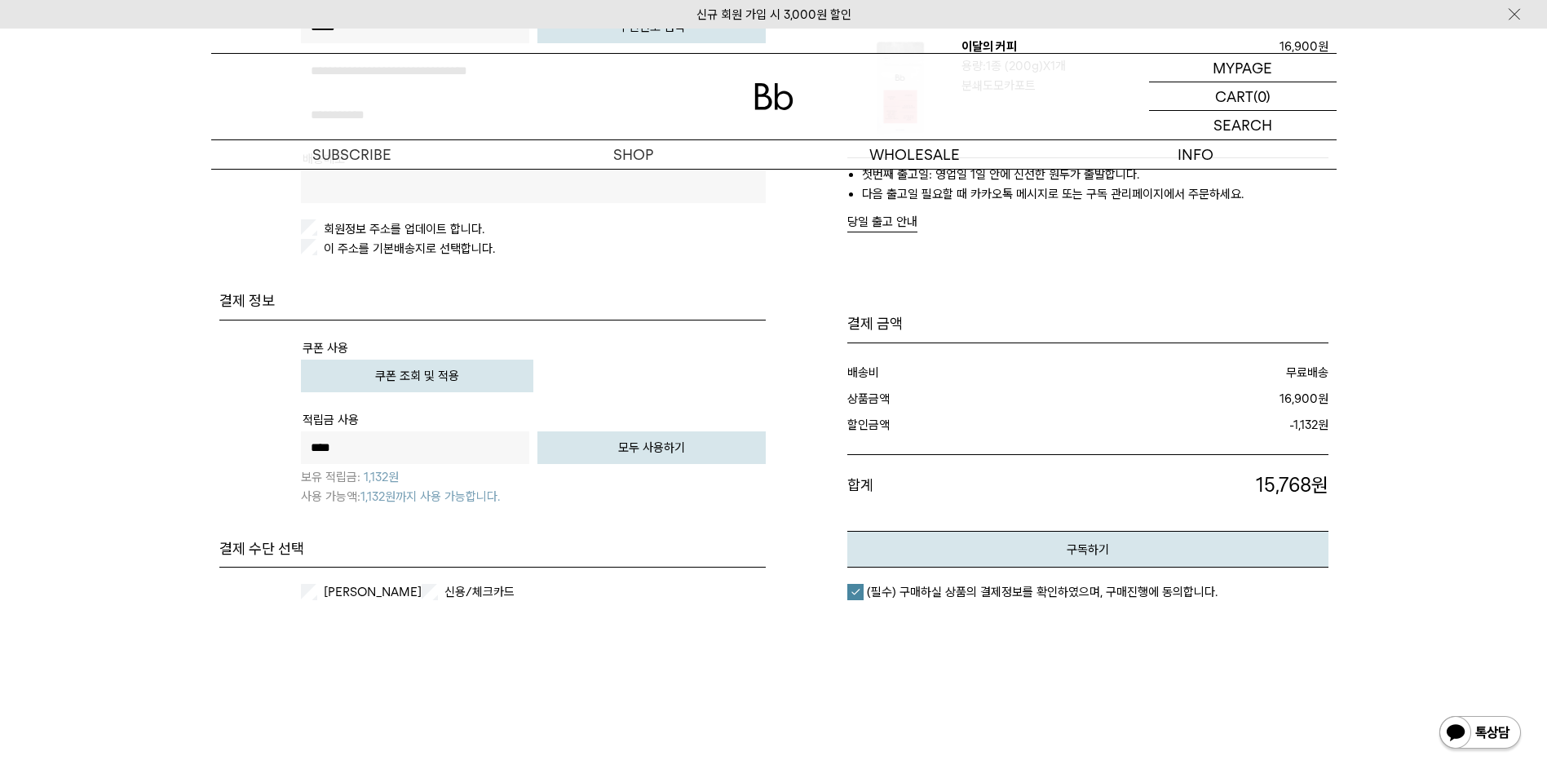
scroll to position [652, 0]
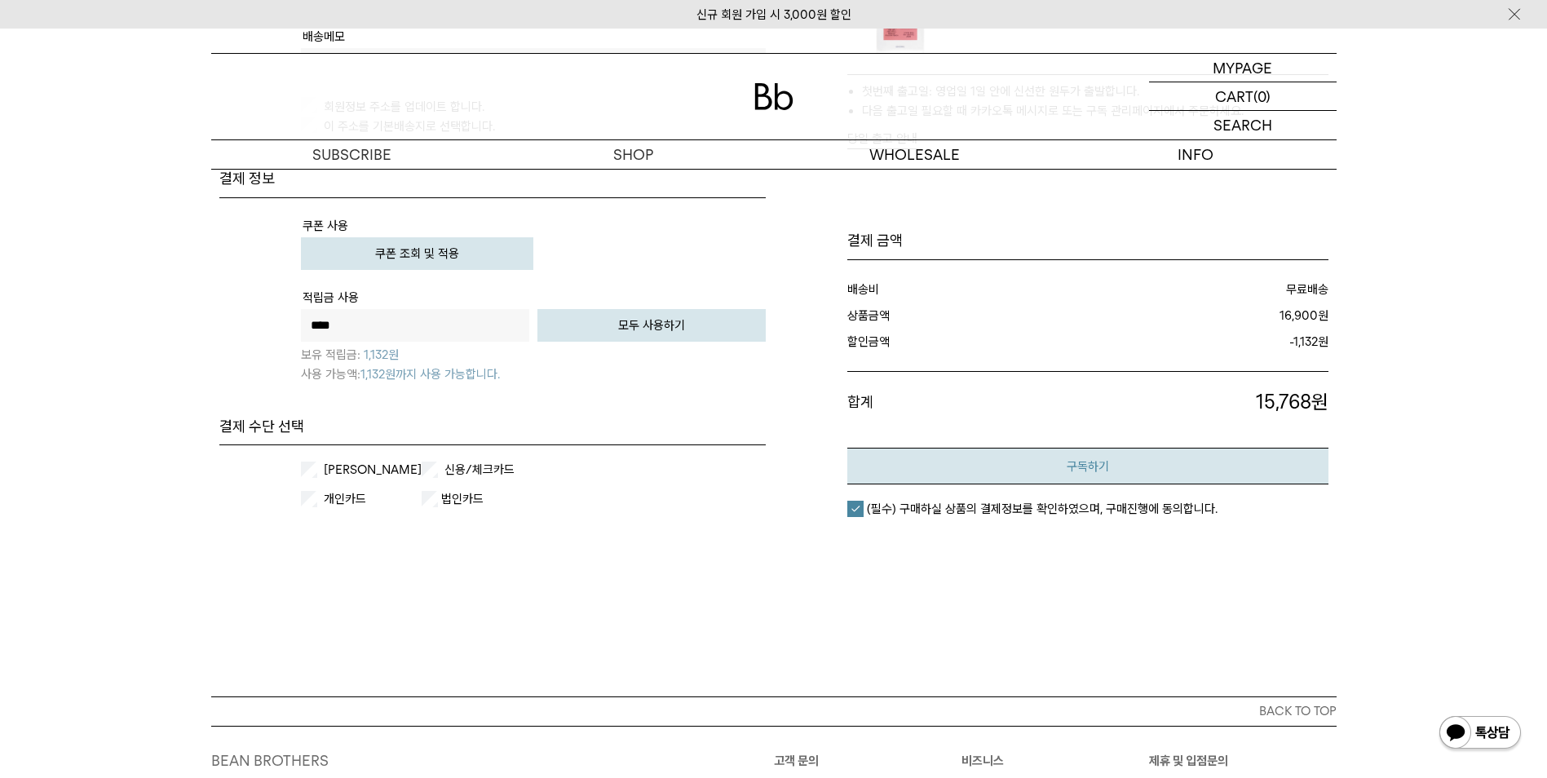
click at [1207, 475] on button "구독하기" at bounding box center [1087, 466] width 481 height 37
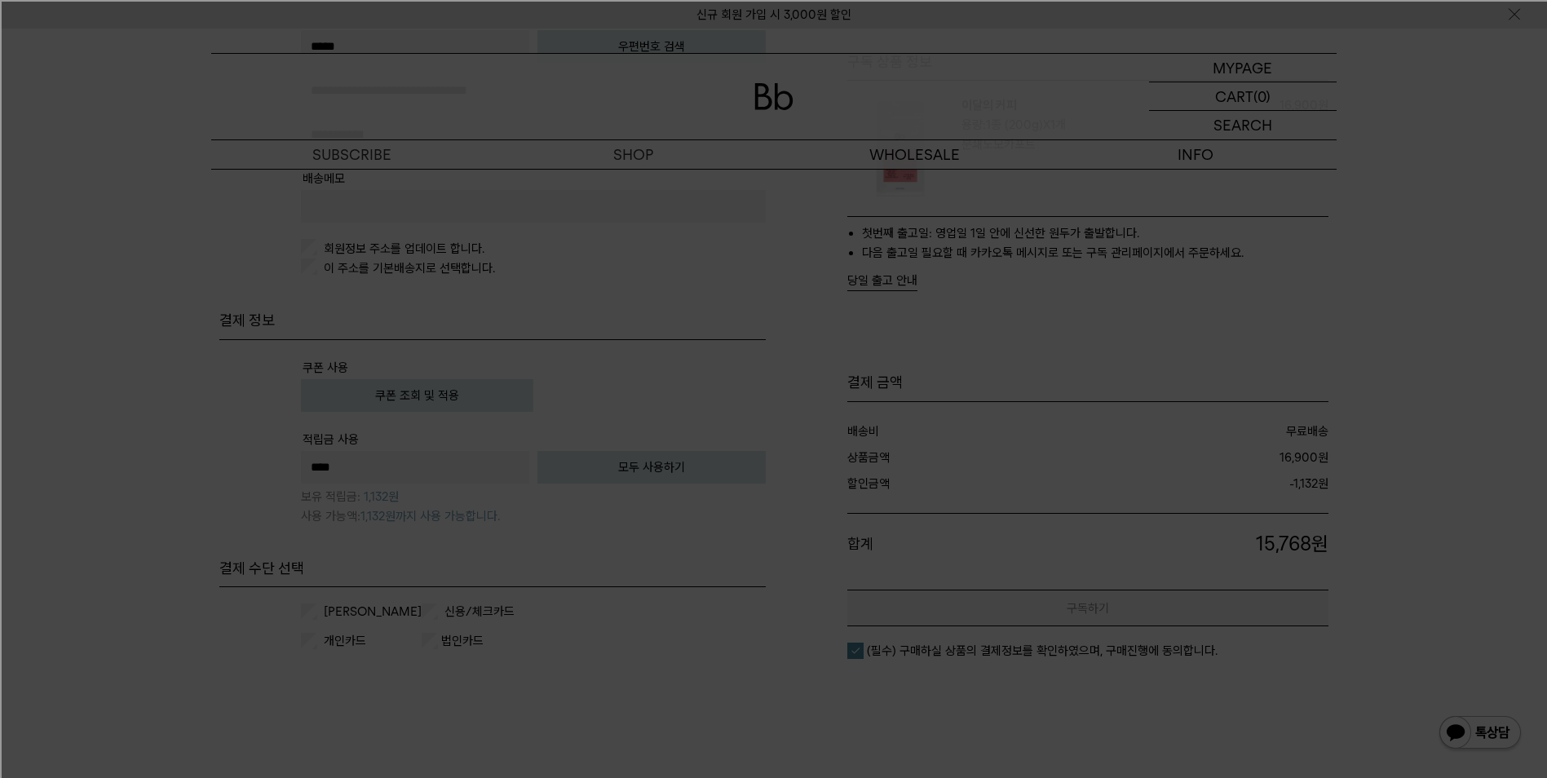
scroll to position [435, 0]
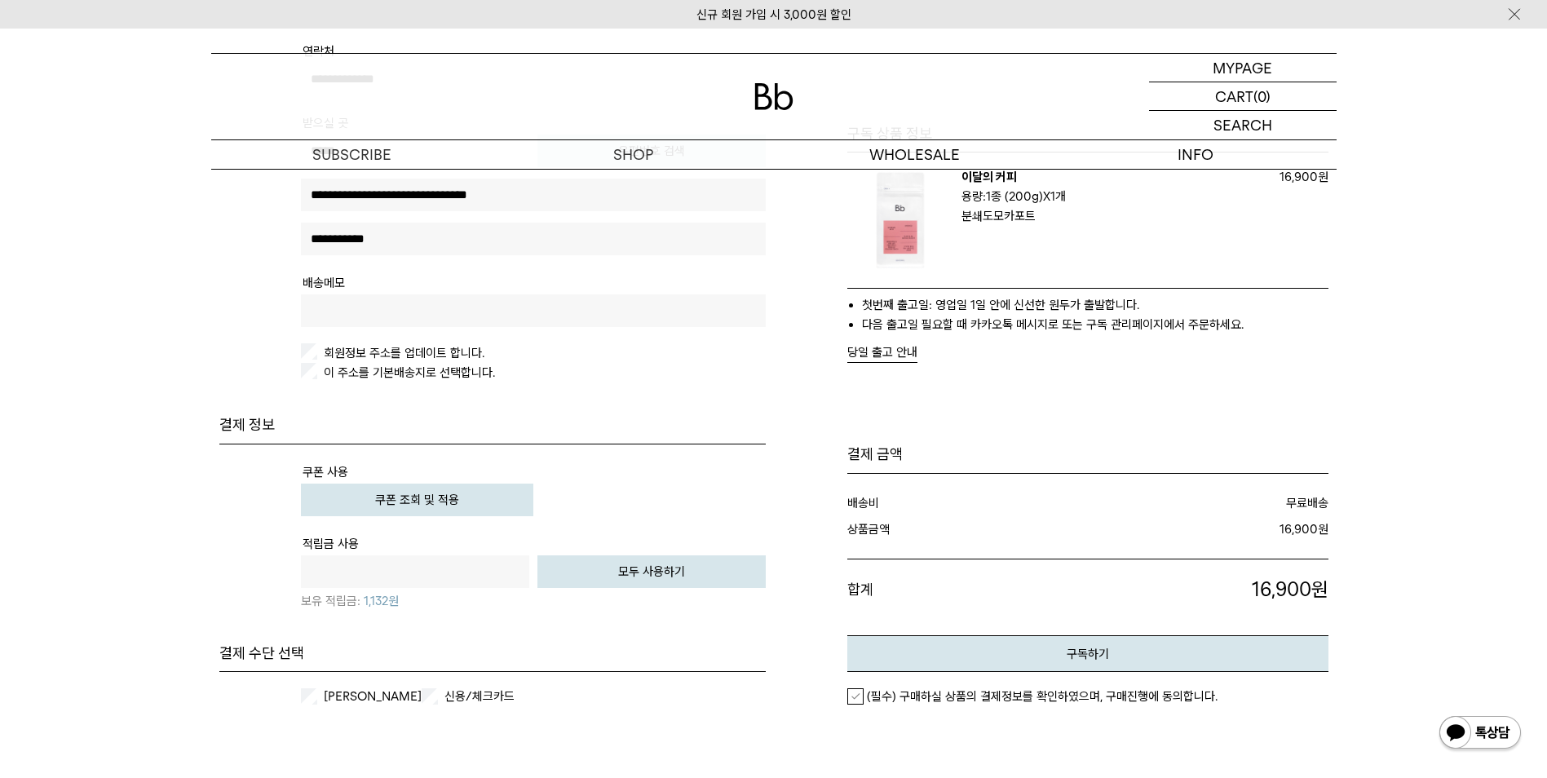
scroll to position [435, 0]
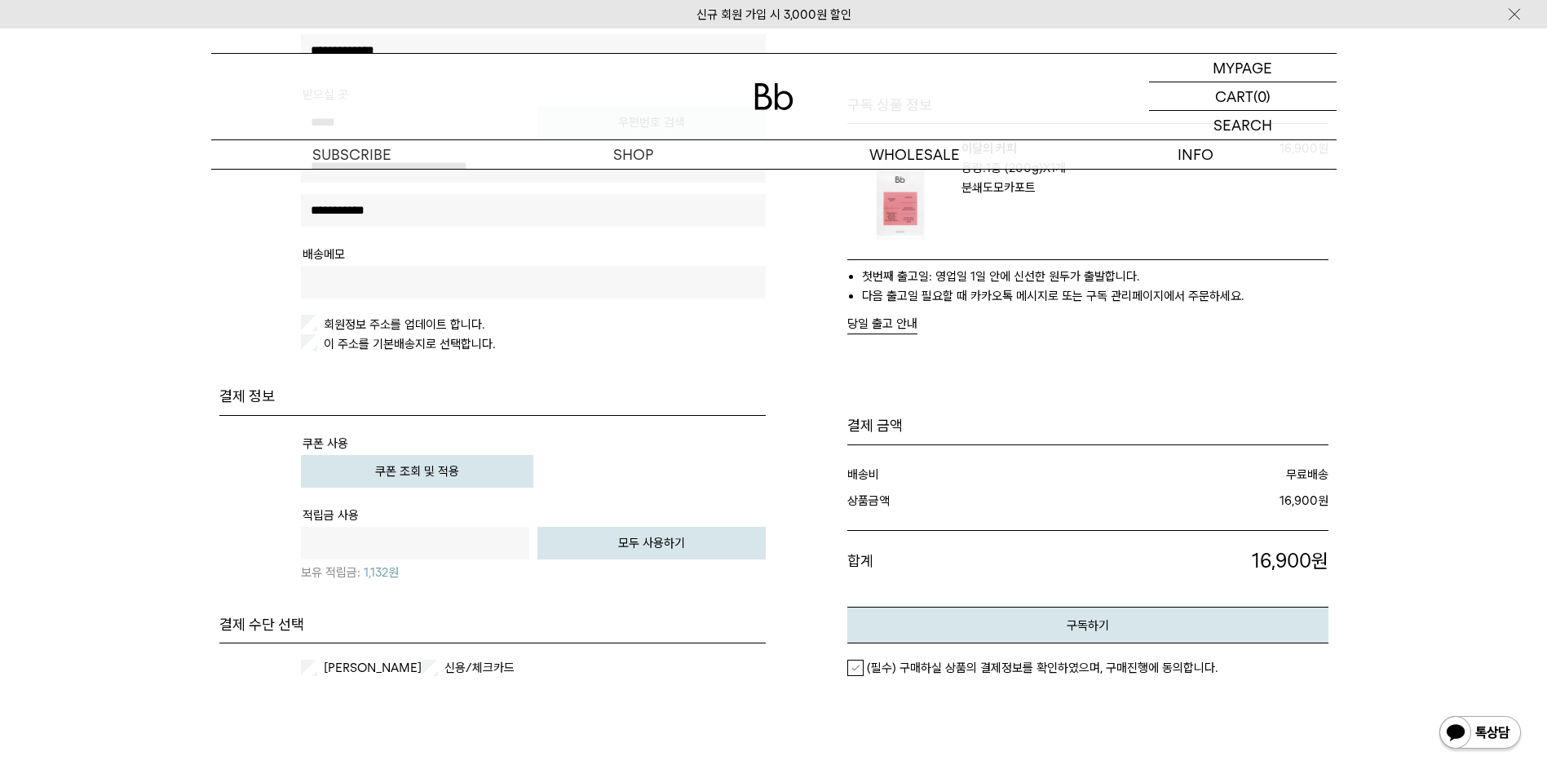
click at [645, 542] on button "모두 사용하기" at bounding box center [651, 543] width 228 height 33
type input "****"
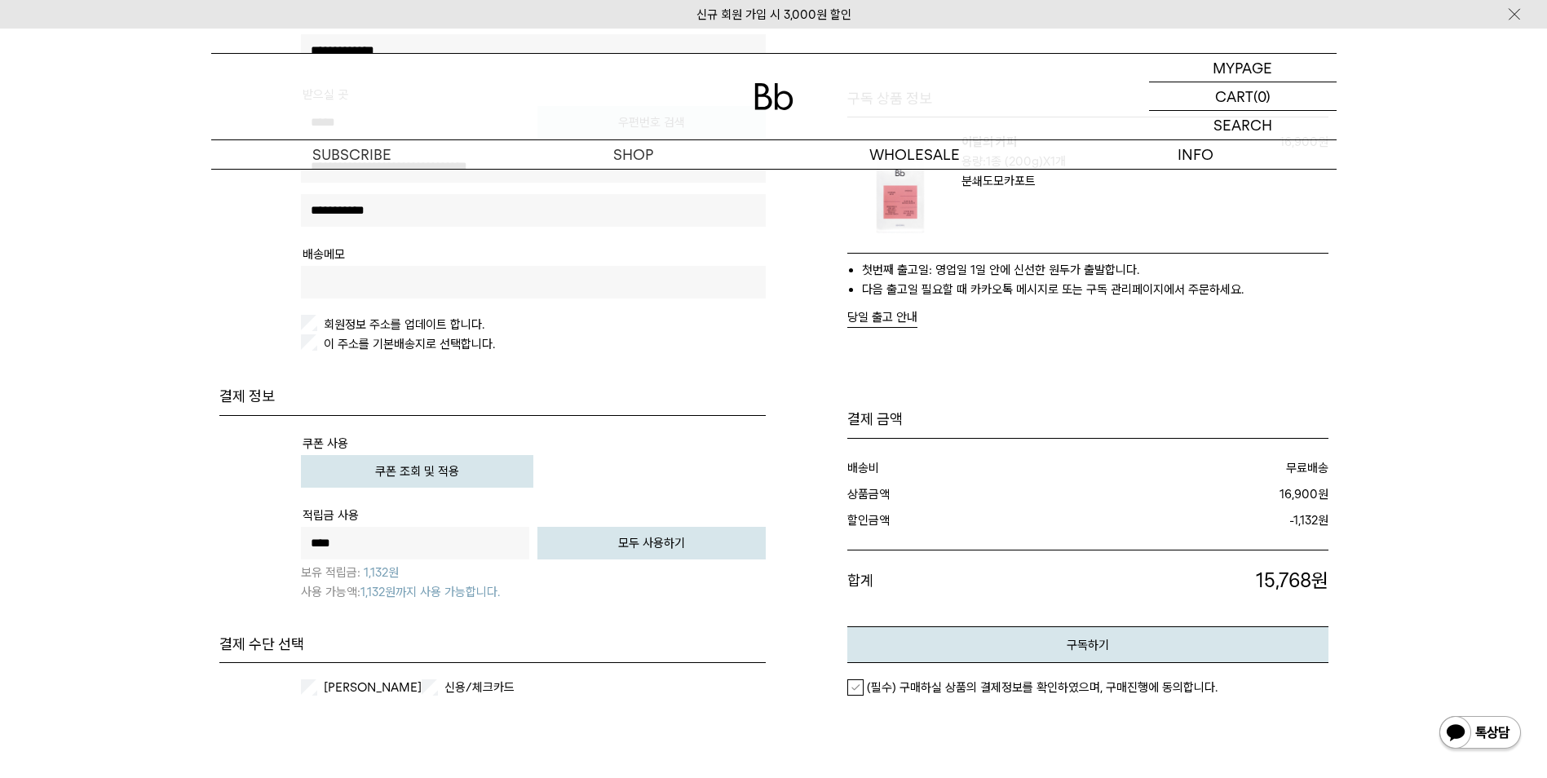
click at [859, 684] on label "(필수) 구매하실 상품의 결제정보를 확인하였으며, 구매진행에 동의합니다." at bounding box center [1032, 687] width 370 height 16
click at [1062, 640] on button "구독하기" at bounding box center [1087, 644] width 481 height 37
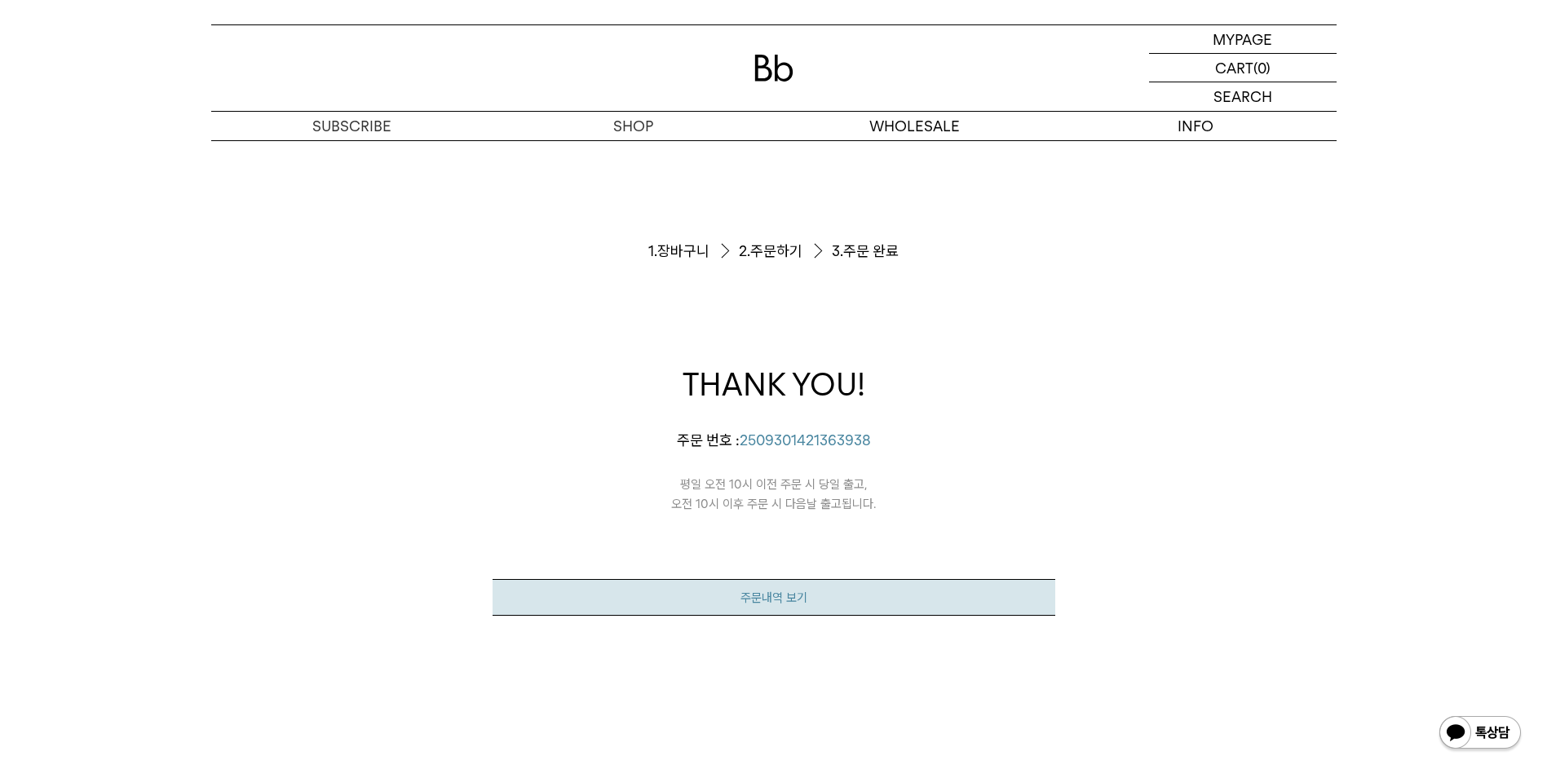
click at [787, 602] on link "주문내역 보기" at bounding box center [773, 597] width 563 height 37
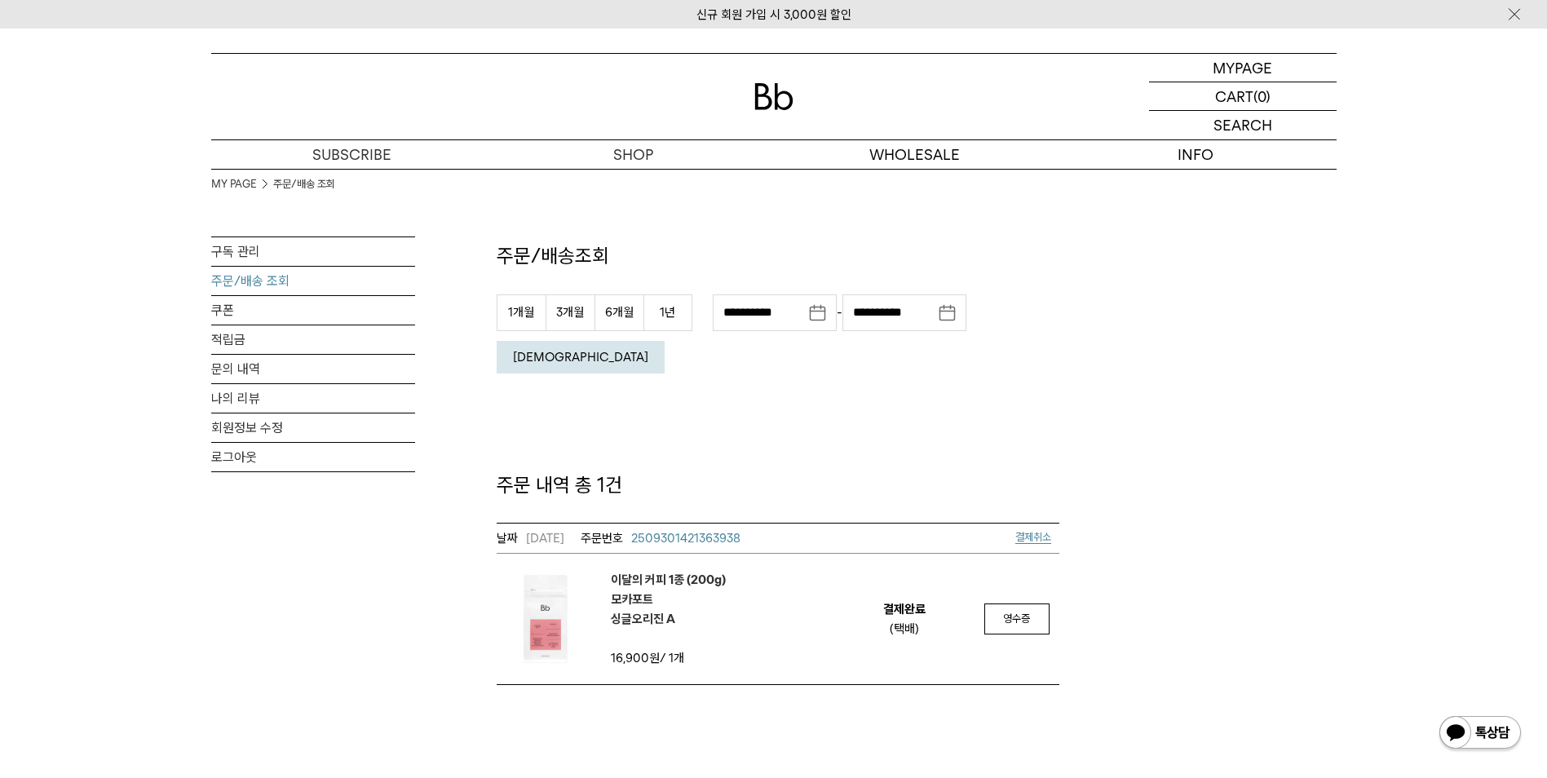
click at [1283, 356] on div "**********" at bounding box center [773, 427] width 1125 height 516
click at [325, 633] on div "MY PAGE 주문/배송 조회 구독 관리 주문/배송 조회 쿠폰 적립금 문의 내역 나의 리뷰 회원정보 수정 로그아웃" at bounding box center [313, 427] width 204 height 516
click at [361, 633] on div "MY PAGE 주문/배송 조회 구독 관리 주문/배송 조회 쿠폰 적립금 문의 내역 나의 리뷰 회원정보 수정 로그아웃" at bounding box center [313, 427] width 204 height 516
